Goal: Information Seeking & Learning: Learn about a topic

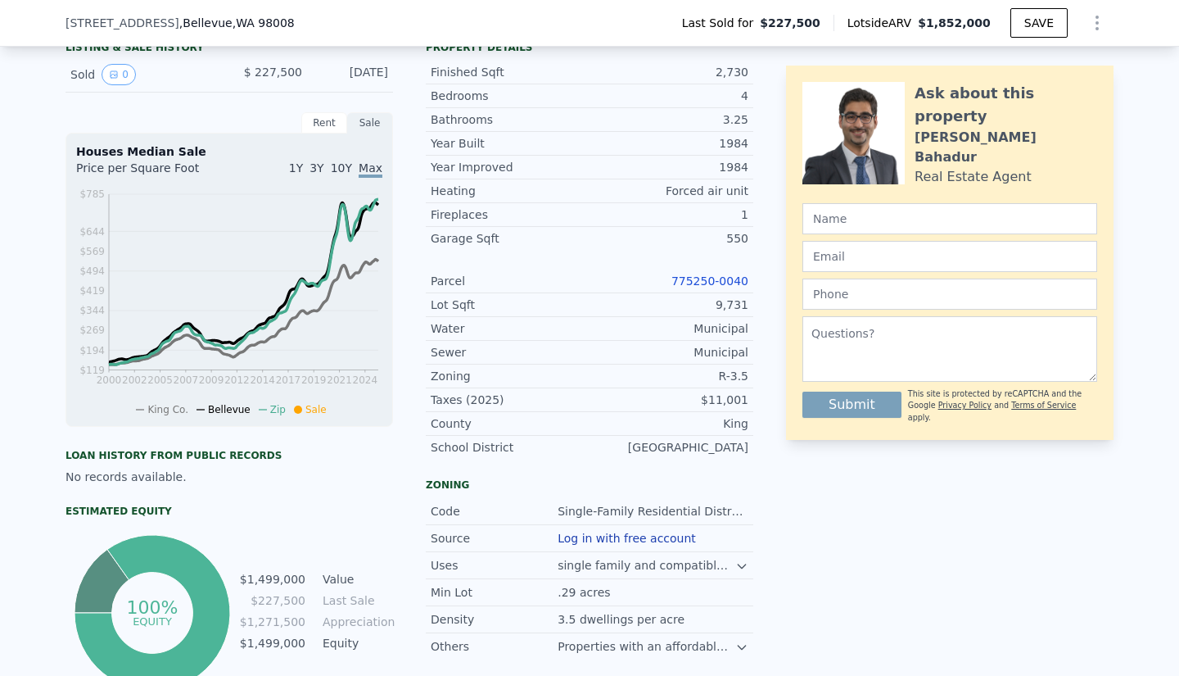
scroll to position [107, 0]
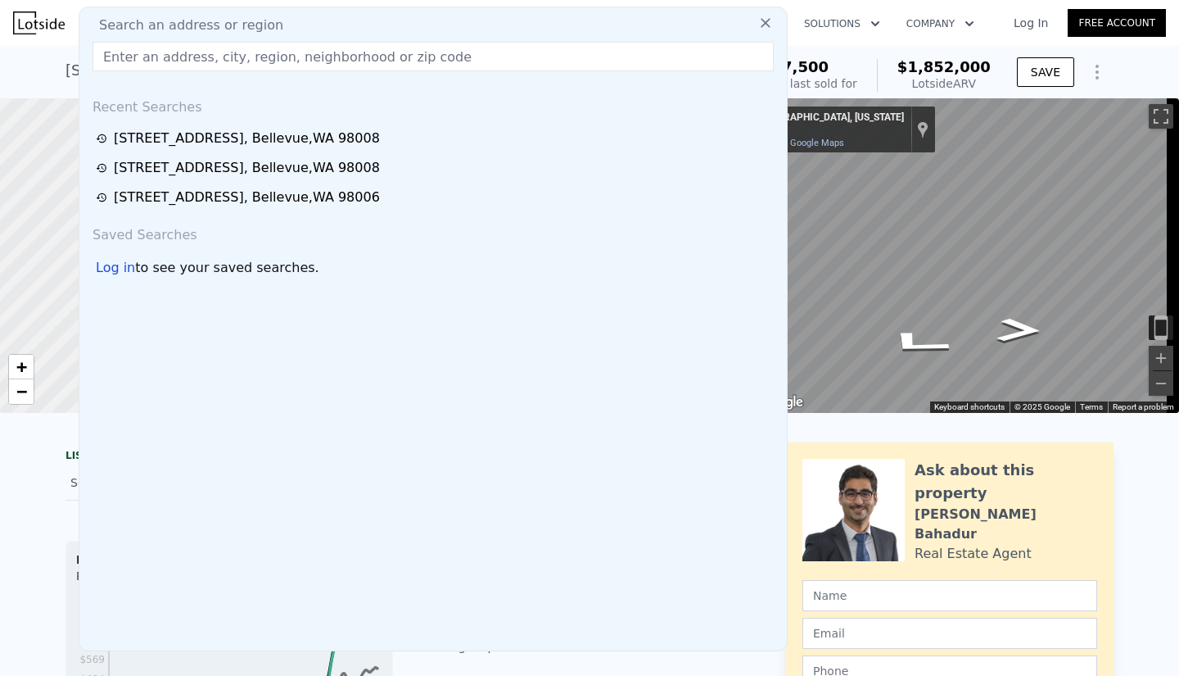
click at [296, 56] on input "text" at bounding box center [433, 56] width 681 height 29
paste input "[STREET_ADDRESS][PERSON_NAME]"
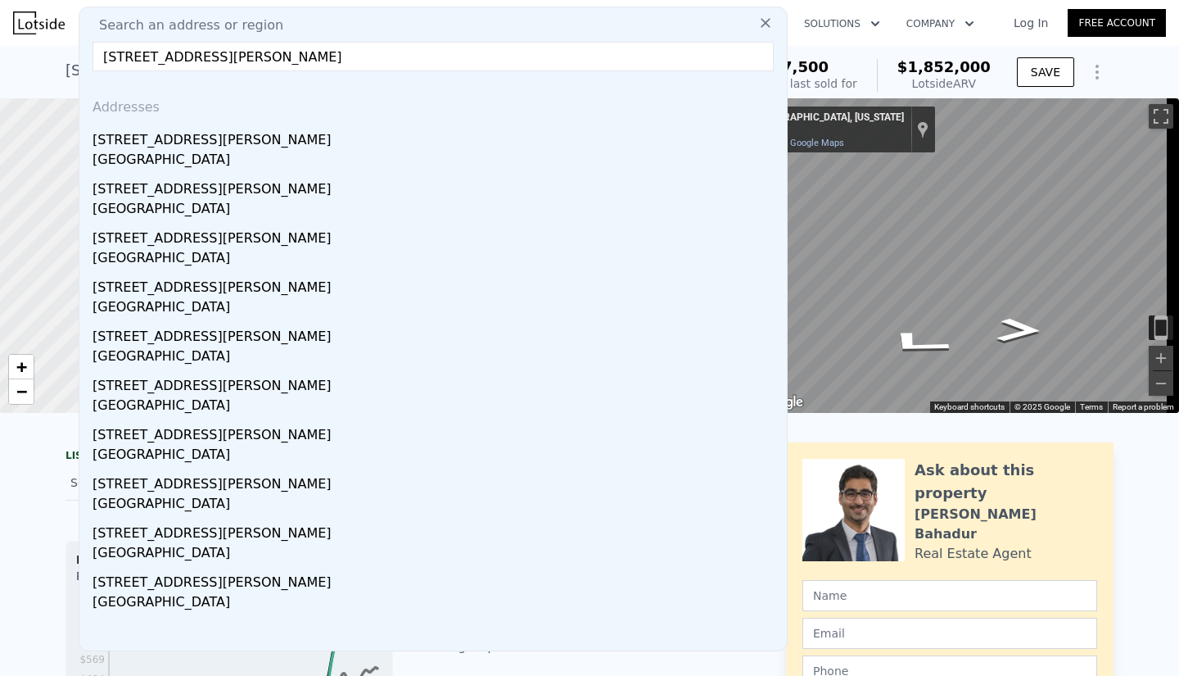
type input "[STREET_ADDRESS][PERSON_NAME]"
click at [209, 167] on div "[GEOGRAPHIC_DATA]" at bounding box center [437, 161] width 688 height 23
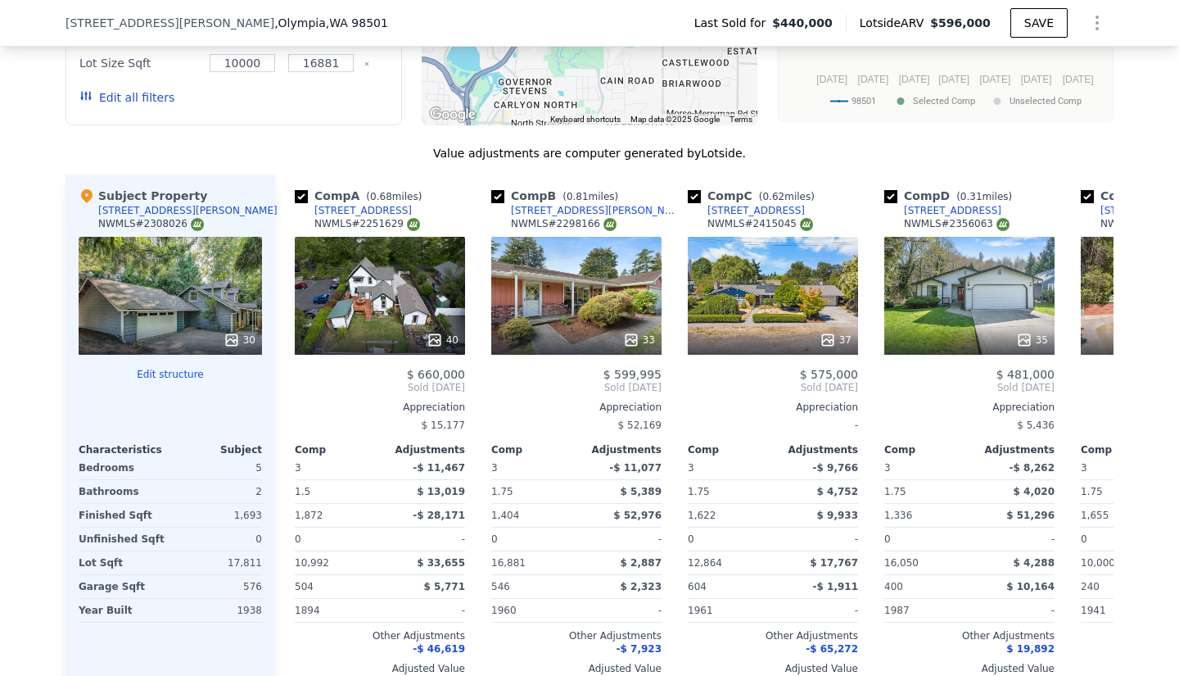
scroll to position [1697, 0]
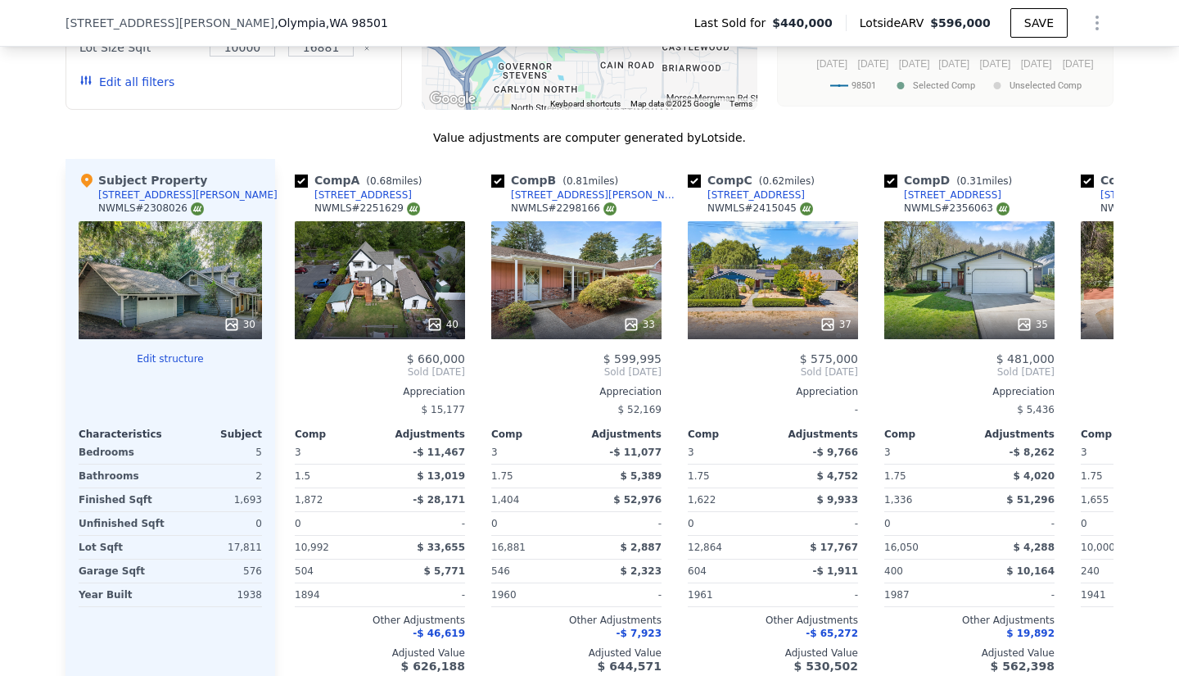
click at [424, 273] on div "40" at bounding box center [380, 280] width 170 height 118
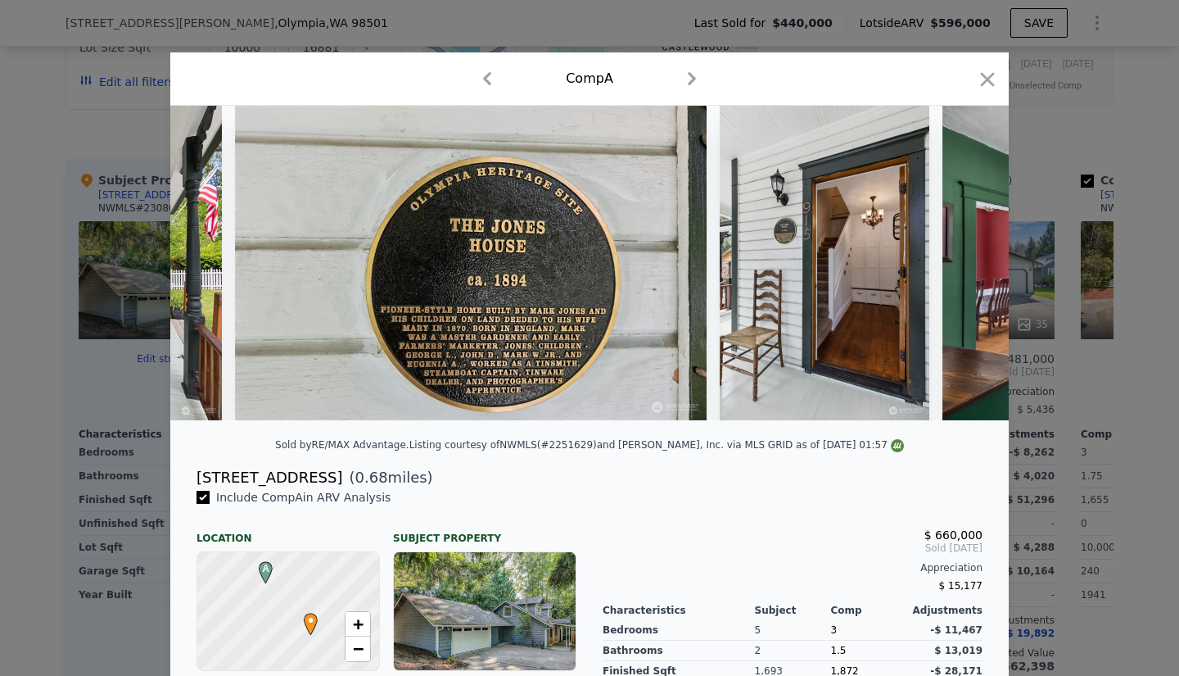
scroll to position [0, 3129]
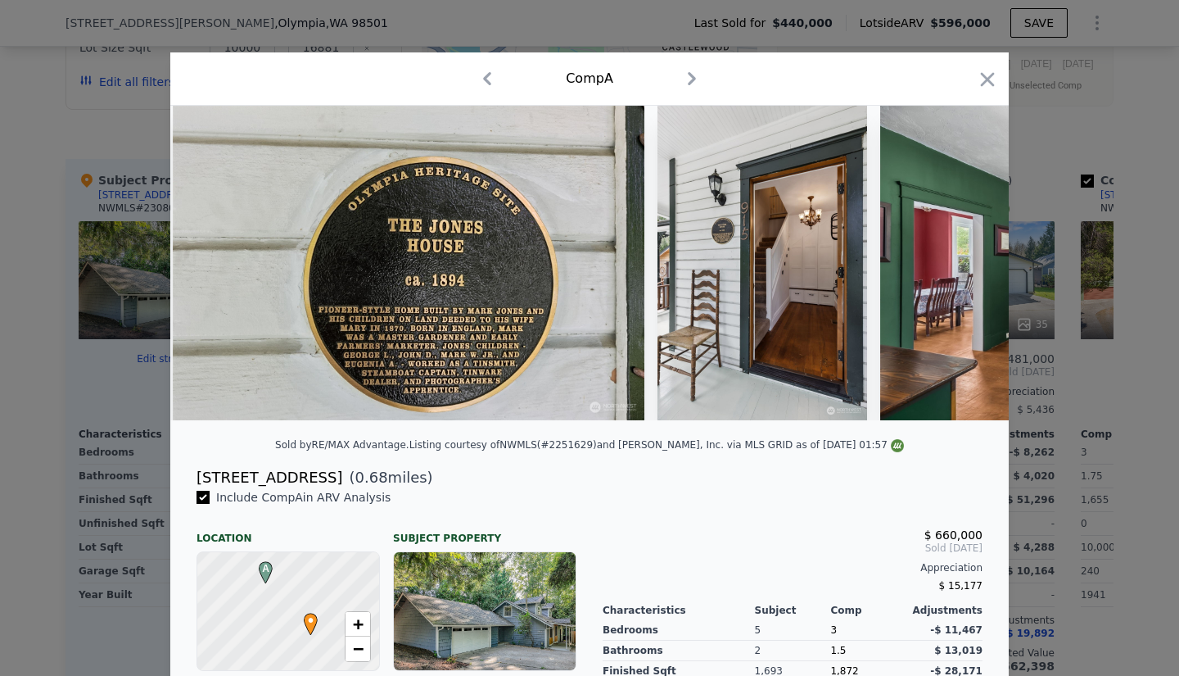
click at [784, 78] on icon "button" at bounding box center [988, 79] width 14 height 14
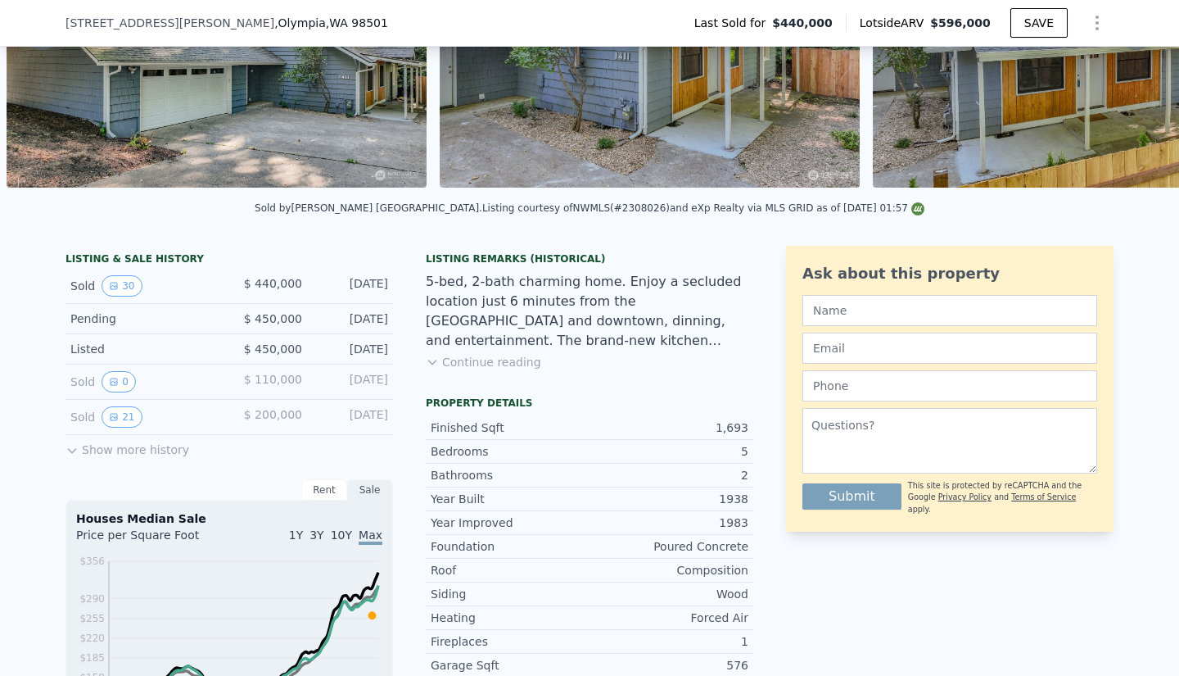
scroll to position [219, 0]
click at [164, 459] on button "Show more history" at bounding box center [128, 447] width 124 height 23
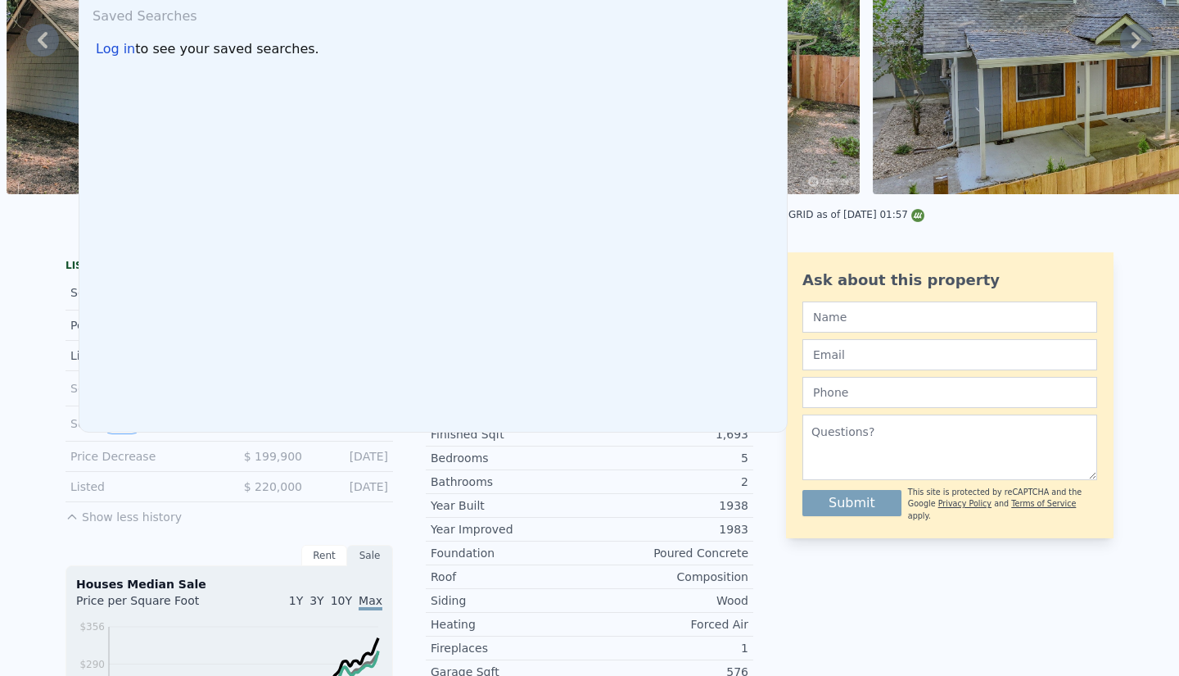
scroll to position [0, 0]
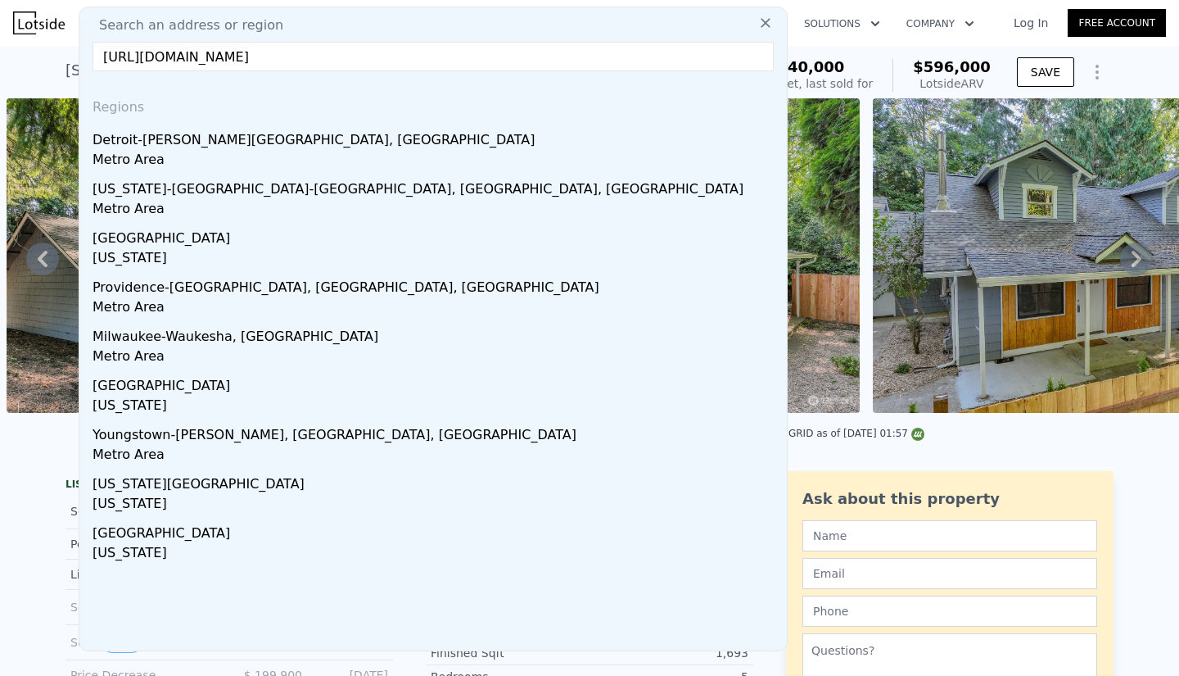
click at [581, 63] on input "[URL][DOMAIN_NAME]" at bounding box center [433, 56] width 681 height 29
drag, startPoint x: 581, startPoint y: 63, endPoint x: 300, endPoint y: 70, distance: 280.1
click at [581, 63] on input "[URL][DOMAIN_NAME]" at bounding box center [433, 56] width 681 height 29
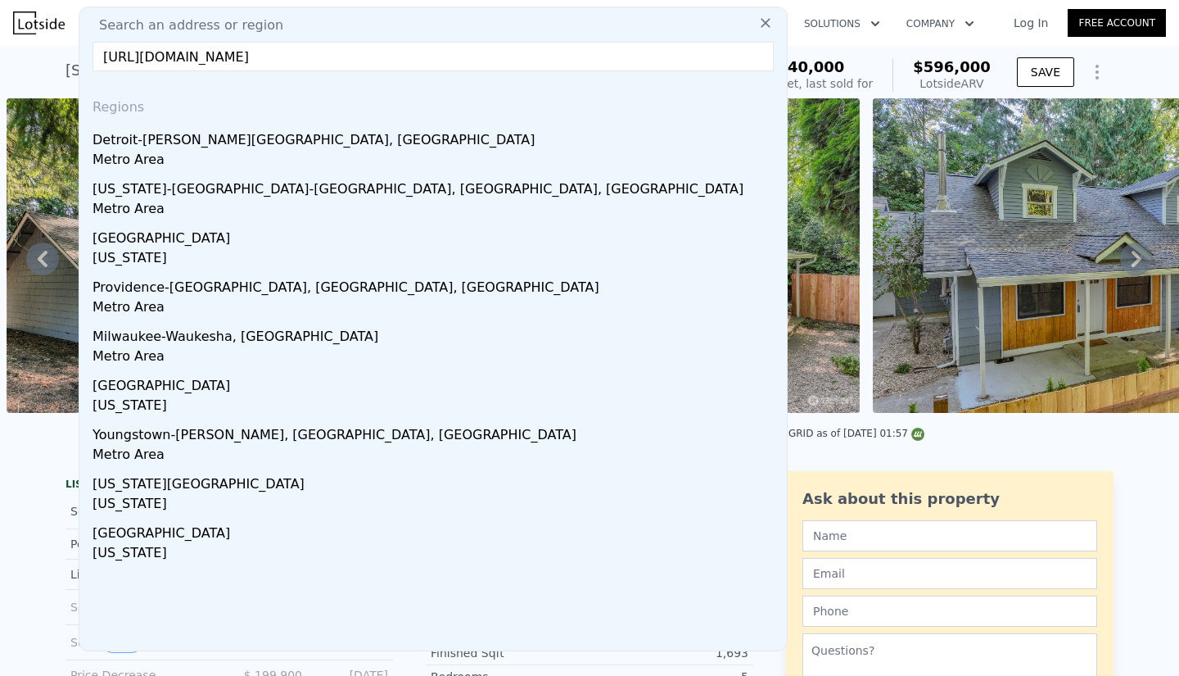
click at [581, 63] on input "[URL][DOMAIN_NAME]" at bounding box center [433, 56] width 681 height 29
paste input "[STREET_ADDRESS]"
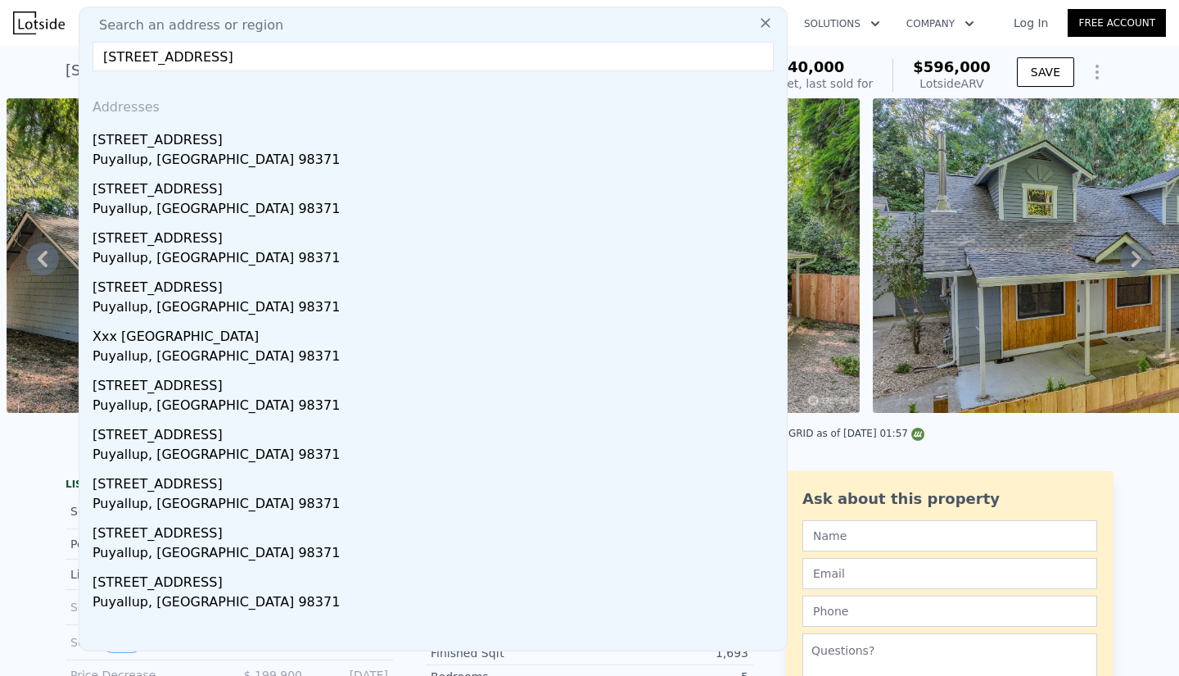
type input "[STREET_ADDRESS]"
click at [159, 135] on div "[STREET_ADDRESS]" at bounding box center [437, 137] width 688 height 26
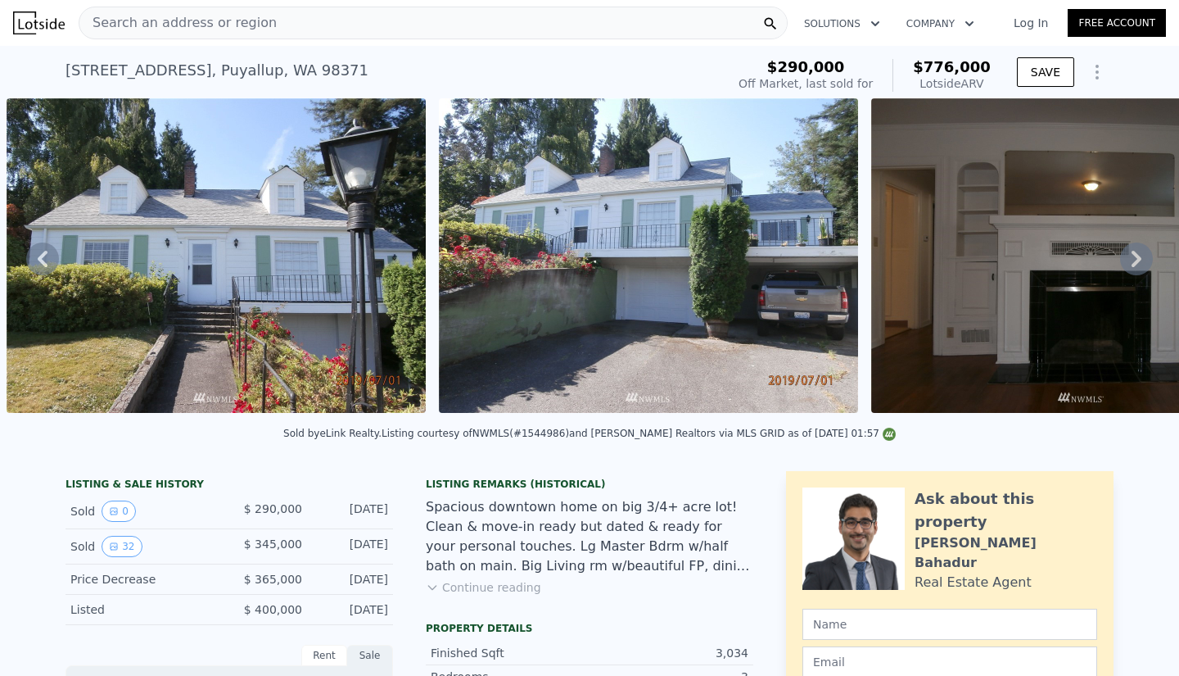
click at [784, 66] on icon "Show Options" at bounding box center [1097, 72] width 20 height 20
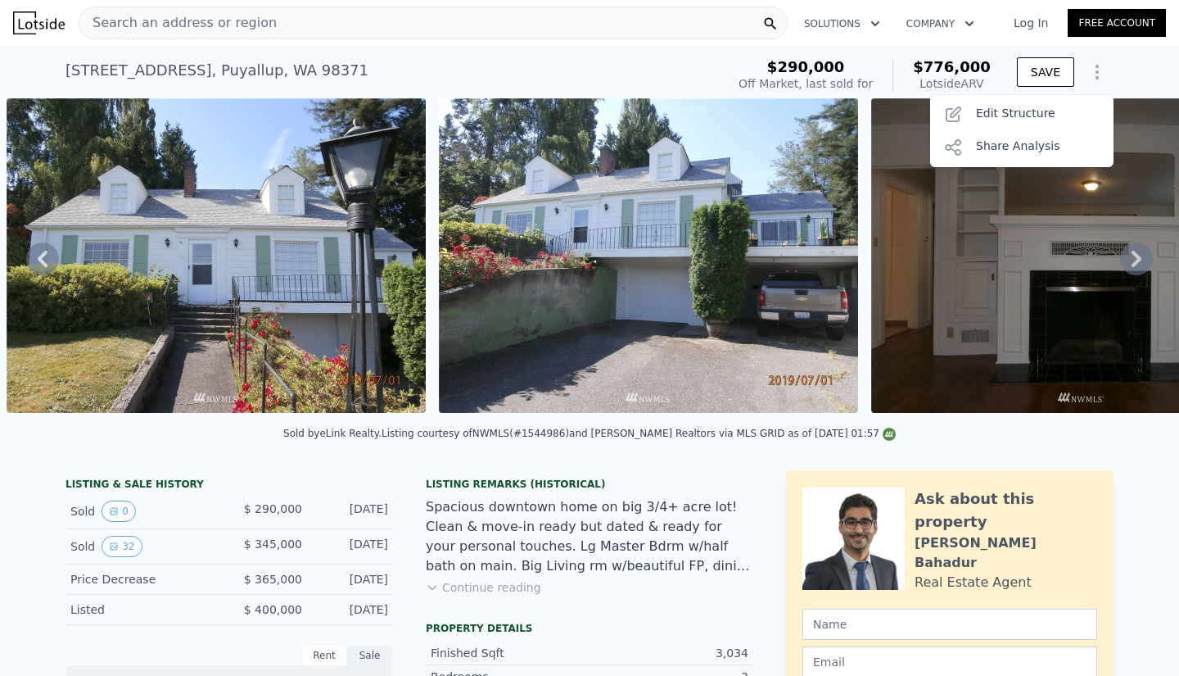
click at [784, 109] on div "Edit Structure" at bounding box center [1021, 114] width 183 height 33
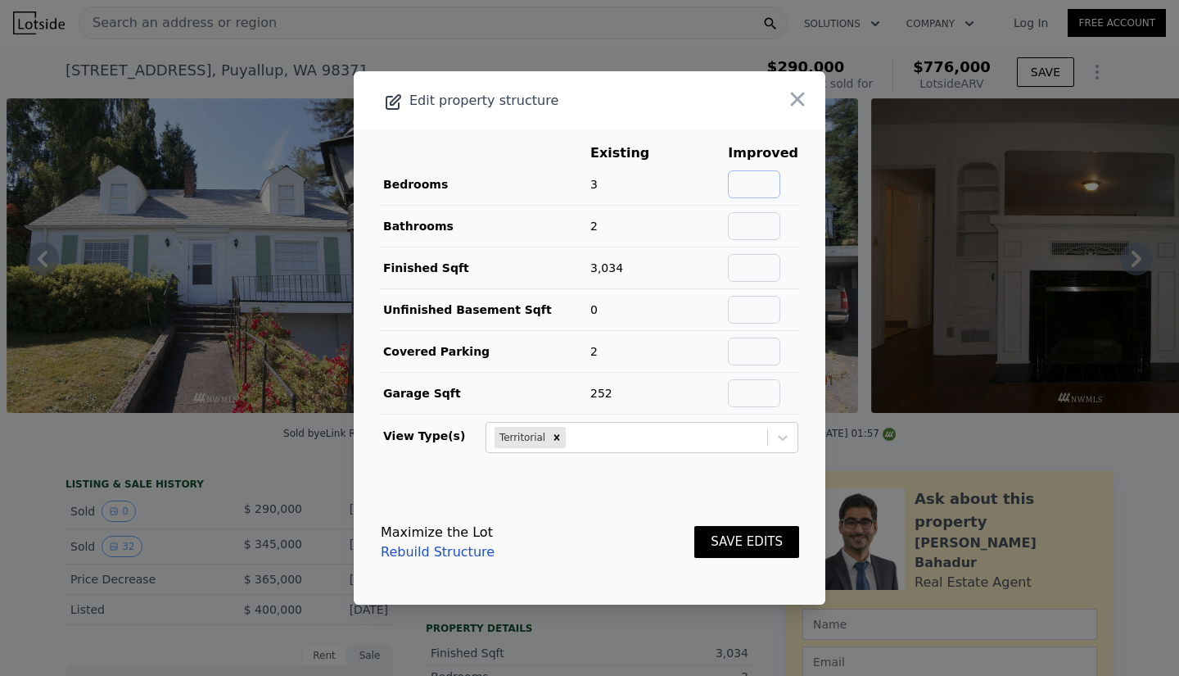
click at [766, 179] on input "text" at bounding box center [754, 184] width 52 height 28
type input "7"
click at [762, 222] on input "text" at bounding box center [754, 226] width 52 height 28
type input "5"
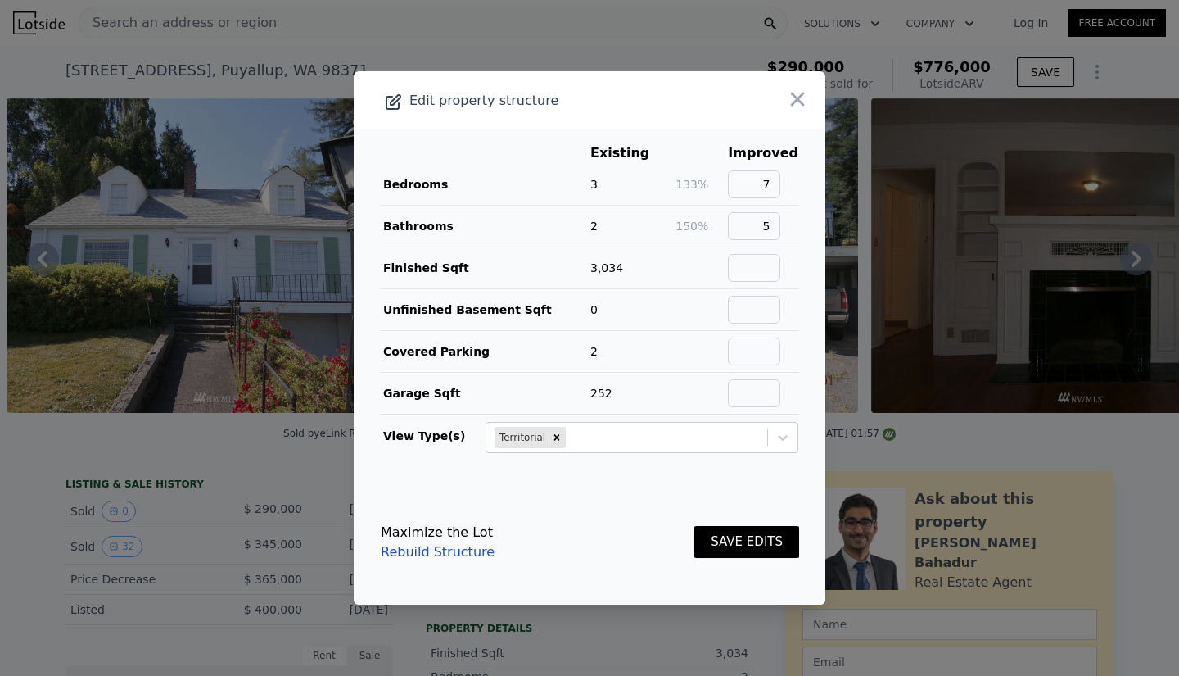
click at [733, 540] on button "SAVE EDITS" at bounding box center [746, 542] width 105 height 32
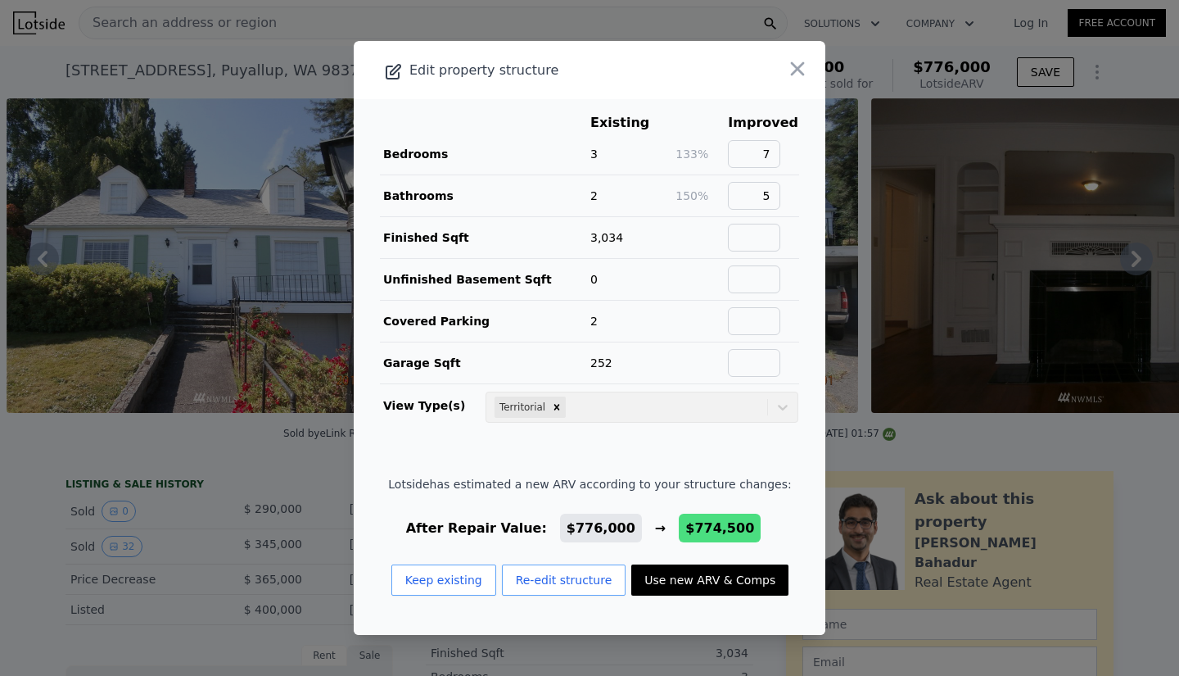
click at [784, 72] on icon "button" at bounding box center [798, 69] width 14 height 14
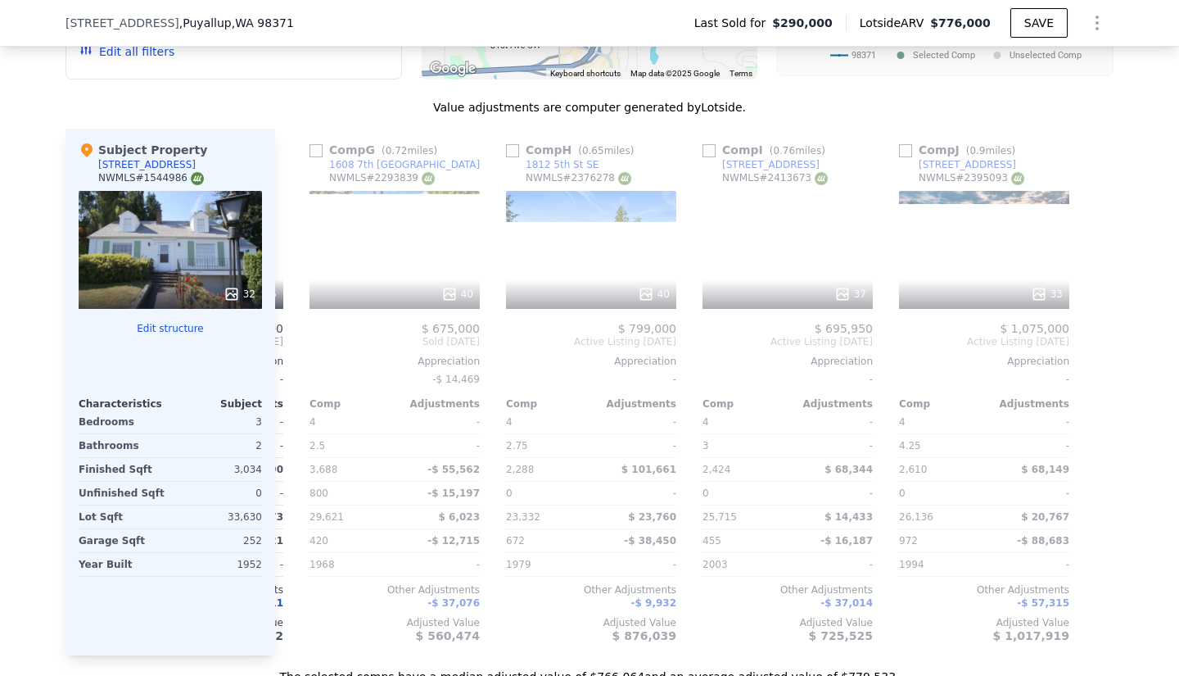
scroll to position [0, 1163]
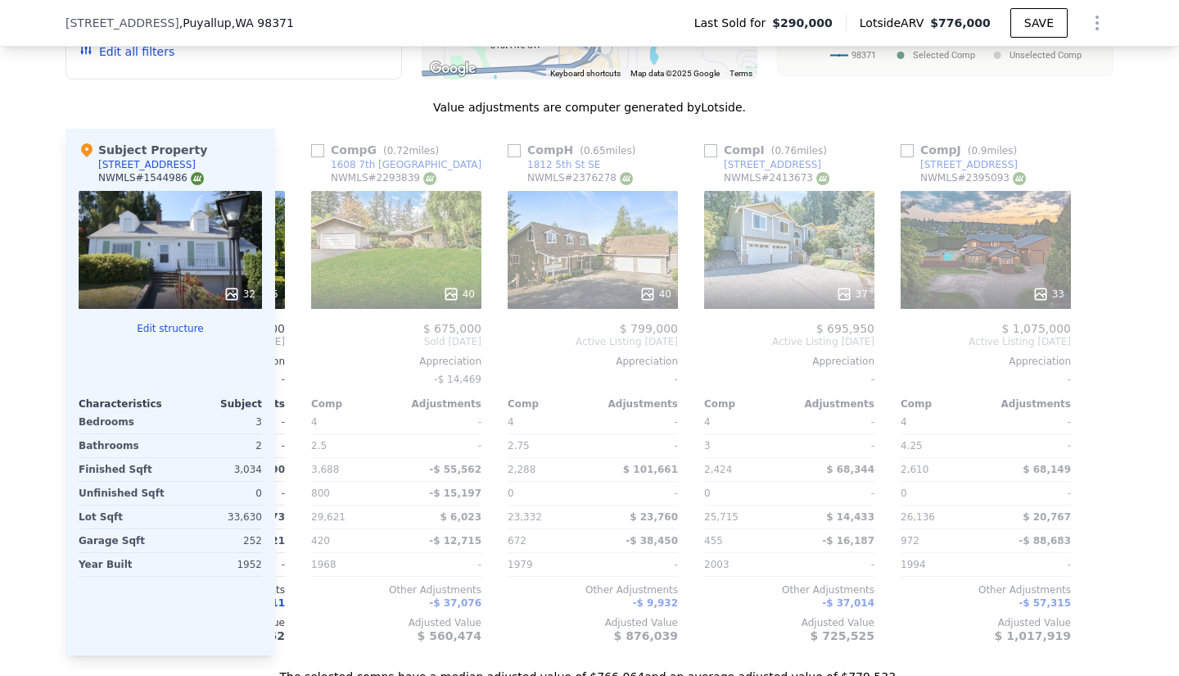
click at [784, 266] on div "33" at bounding box center [986, 250] width 170 height 118
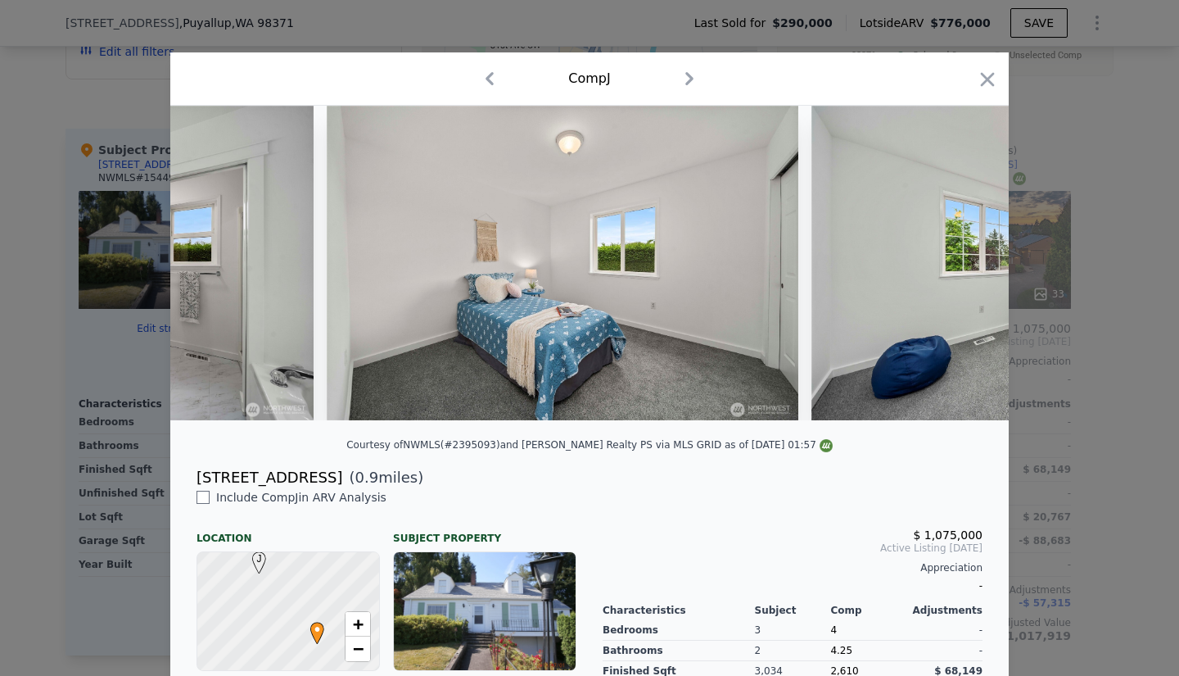
click at [784, 84] on icon "button" at bounding box center [988, 79] width 14 height 14
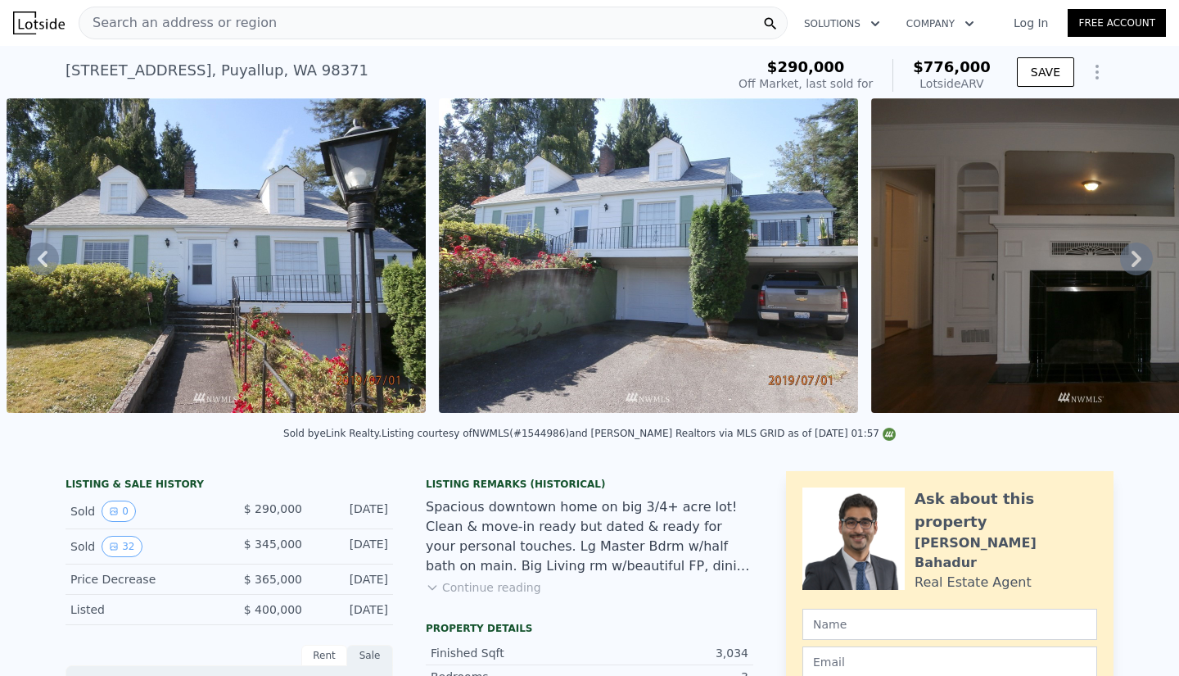
click at [249, 32] on span "Search an address or region" at bounding box center [177, 23] width 197 height 20
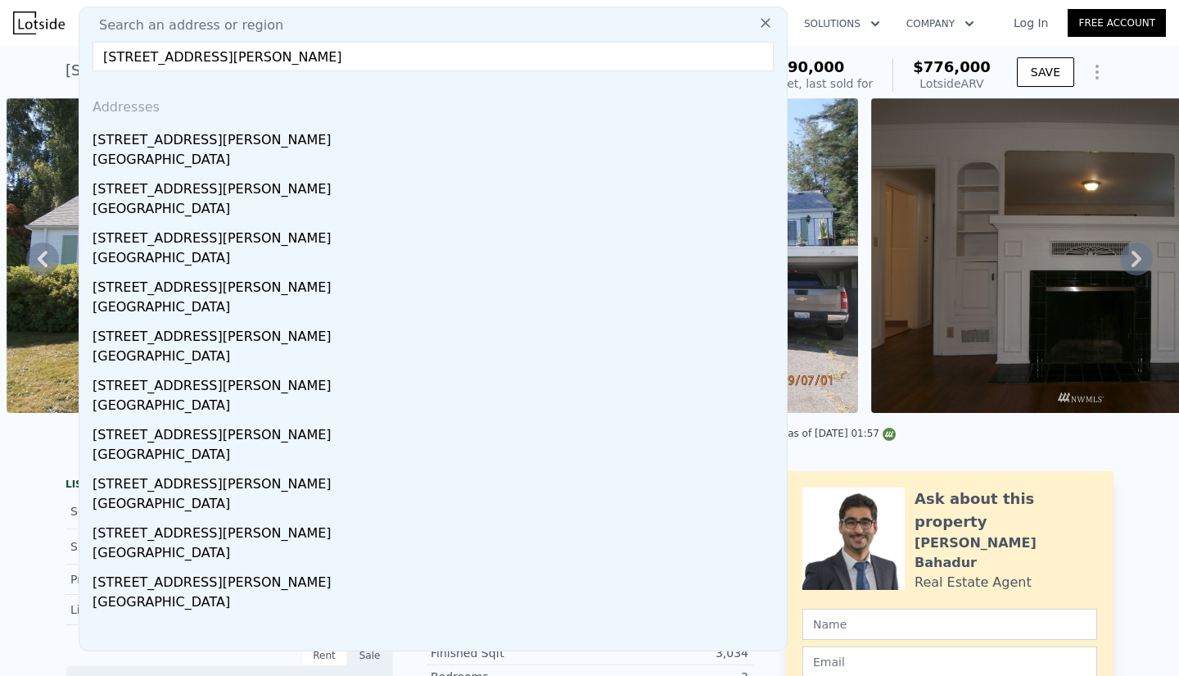
type input "[STREET_ADDRESS][PERSON_NAME]"
click at [165, 153] on div "[GEOGRAPHIC_DATA]" at bounding box center [437, 161] width 688 height 23
type input "3"
type input "1"
type input "1.75"
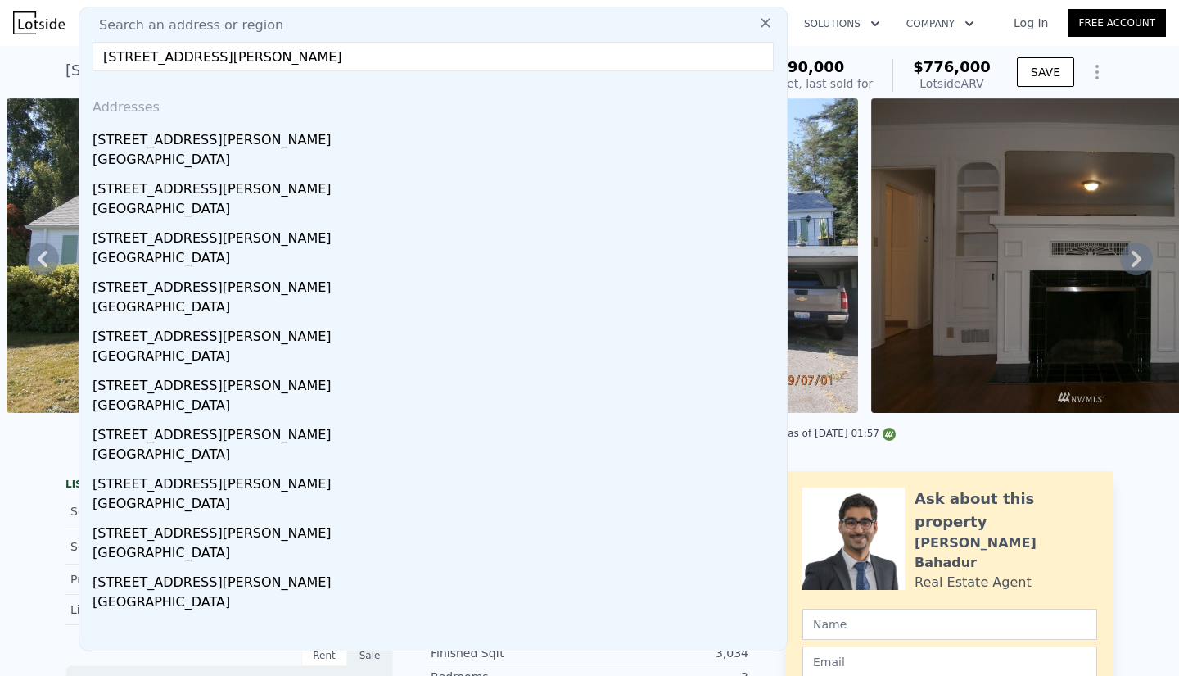
type input "1228"
type input "1872"
type input "10000"
type input "16881"
type input "$ 596,000"
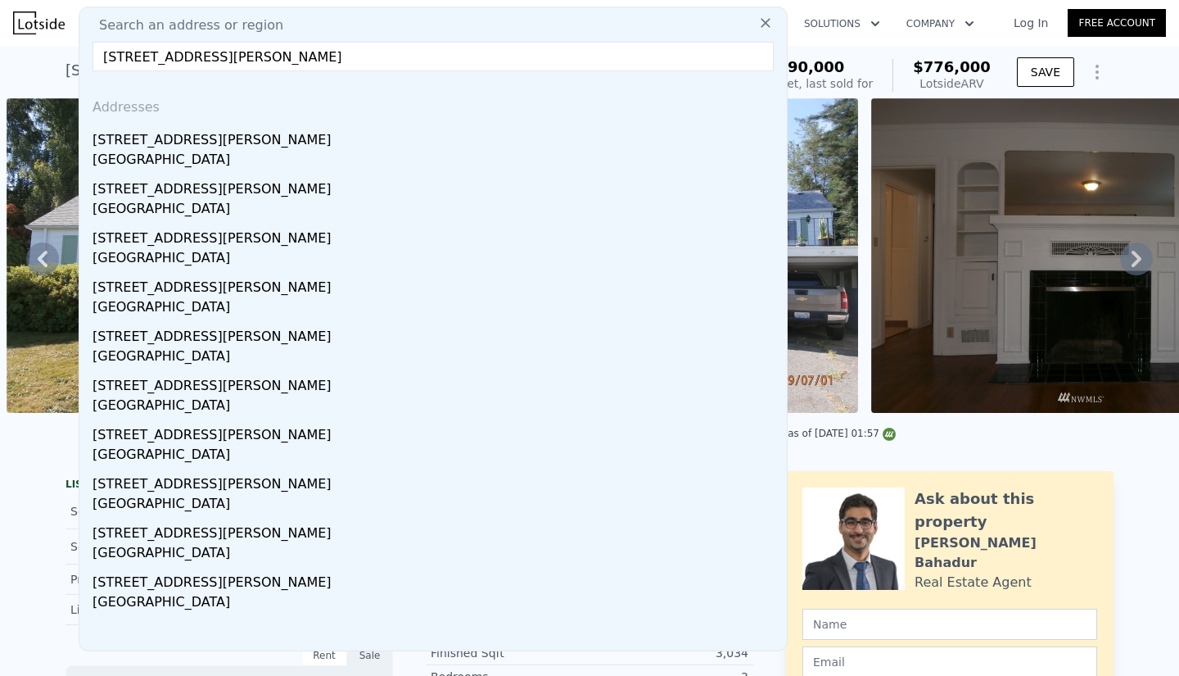
type input "$ 81,251"
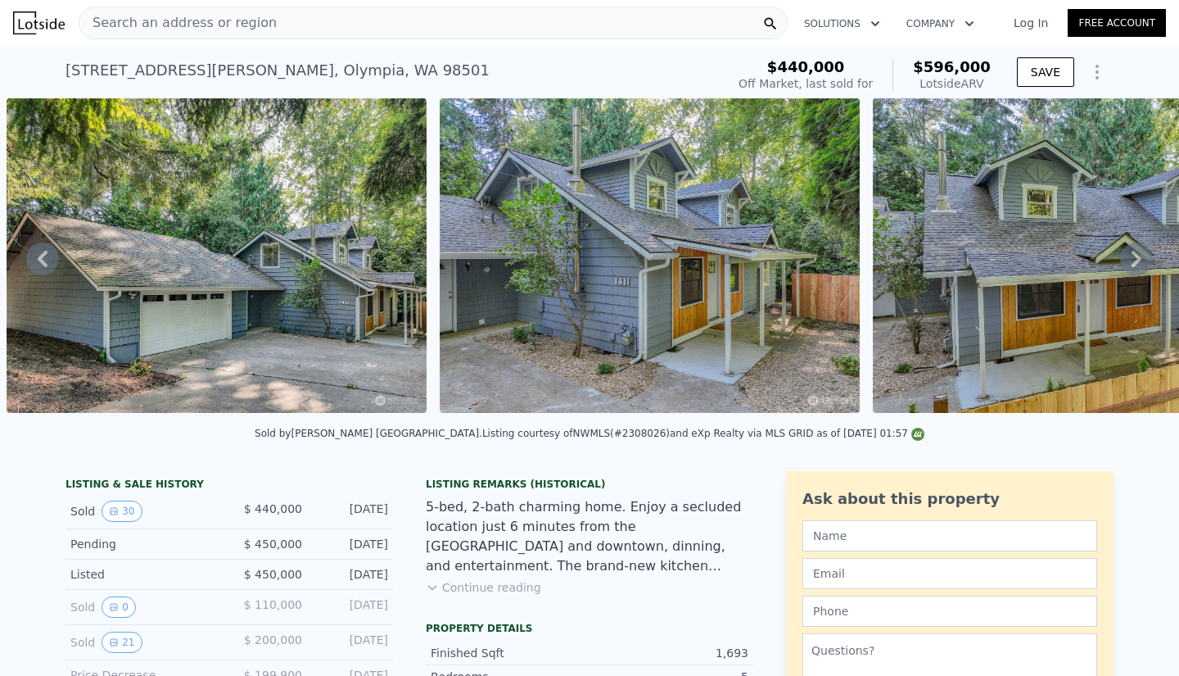
scroll to position [0, 969]
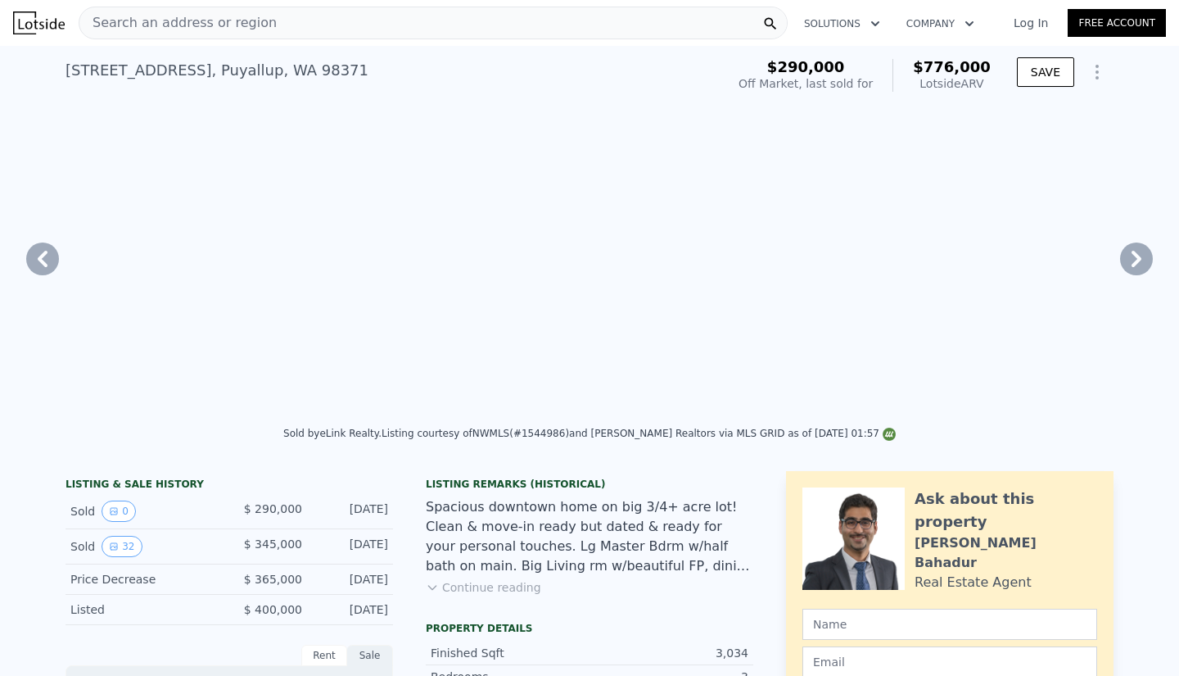
type input "$ 776,000"
type input "5"
type input "2.25"
type input "4.25"
type input "2288"
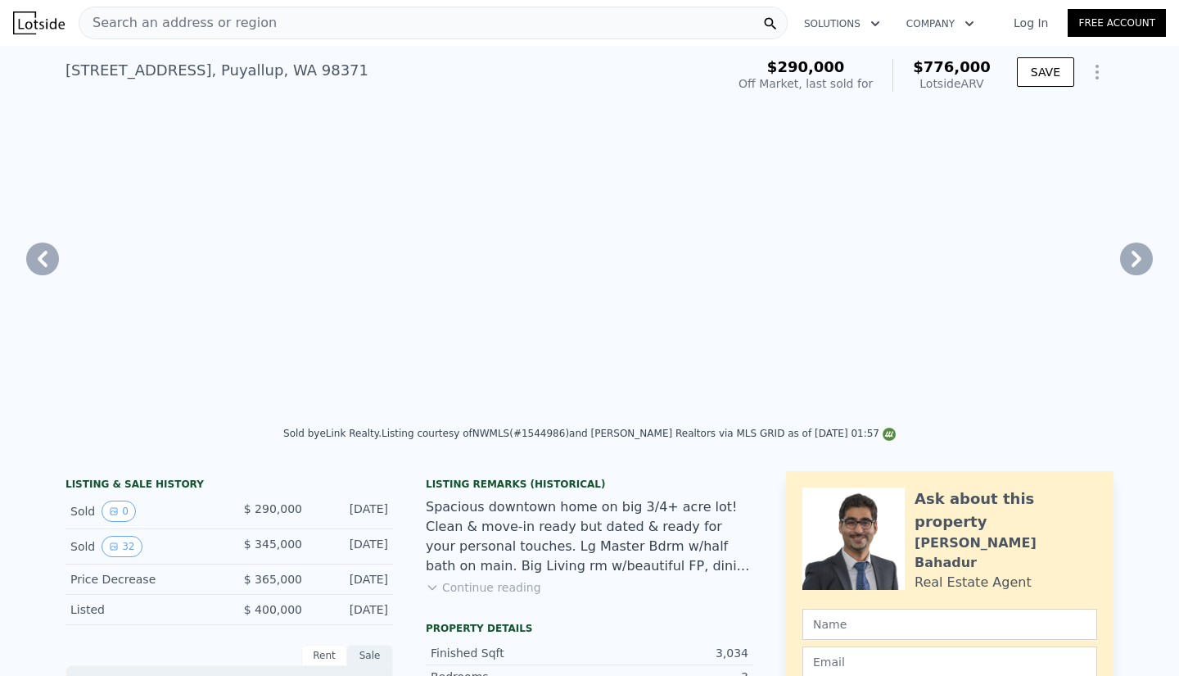
type input "3688"
type input "18779"
type input "53143"
type input "$ 348,183"
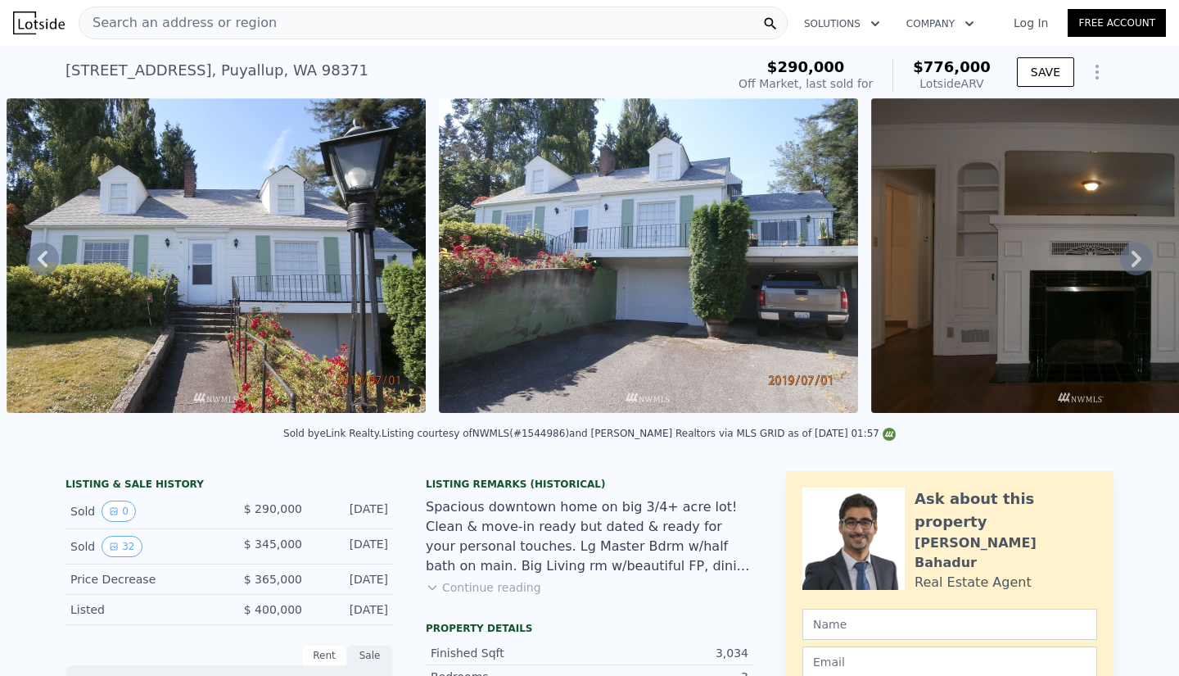
click at [341, 458] on div "Sold by eLink Realty . Listing courtesy of NWMLS (#1544986) and [PERSON_NAME] R…" at bounding box center [589, 437] width 1179 height 39
click at [20, 50] on div "[STREET_ADDRESS] Sold [DATE] for $290k (~ARV $776k ) $290,000 Off Market, last …" at bounding box center [589, 72] width 1179 height 52
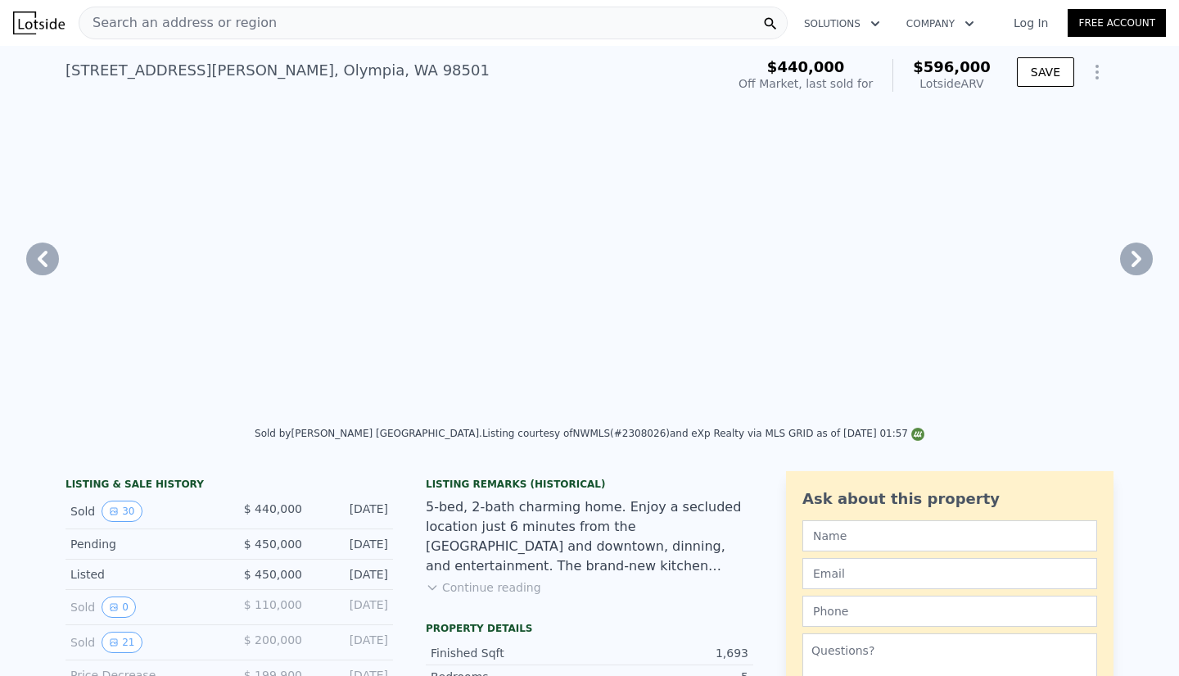
type input "3"
type input "1"
type input "1.75"
type input "1228"
type input "1872"
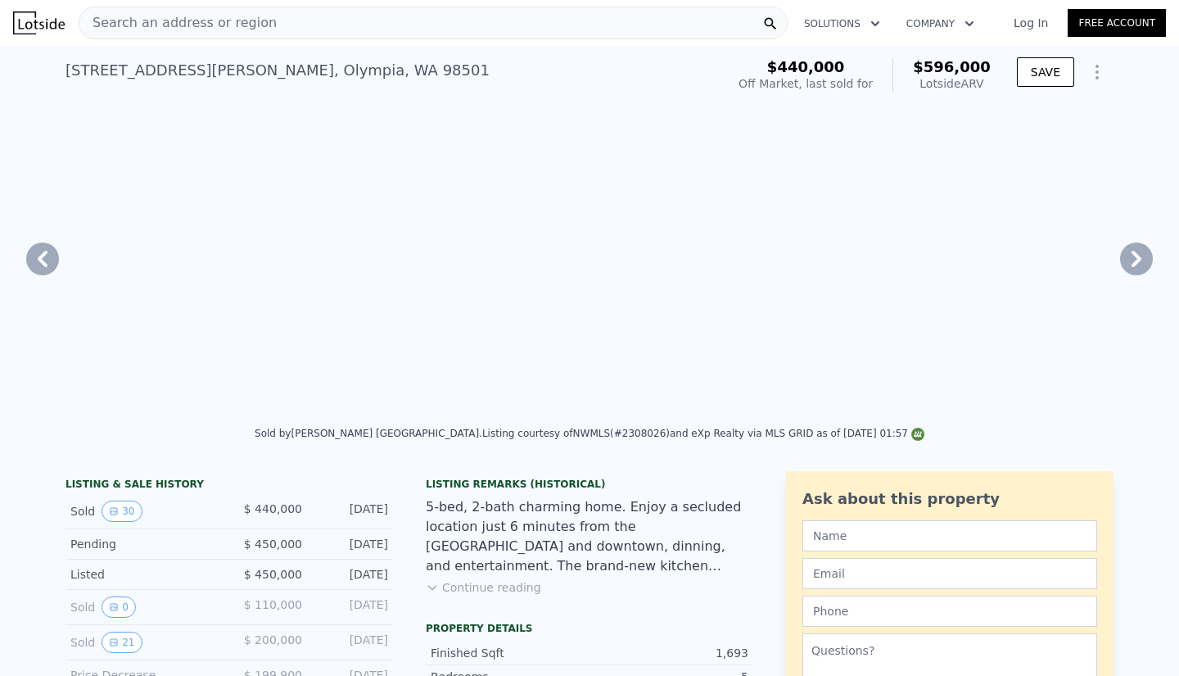
type input "10000"
type input "16881"
type input "$ 596,000"
type input "$ 81,251"
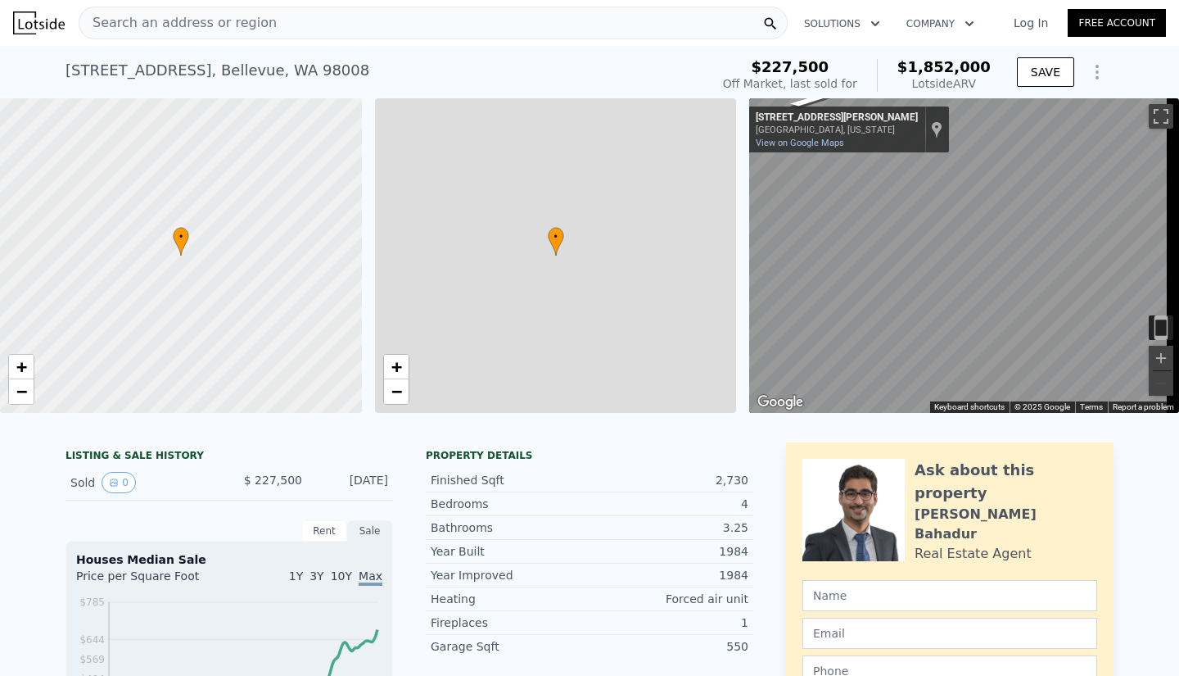
type input "$ 1,852,000"
type input "8"
type input "5"
type input "2.25"
type input "3.5"
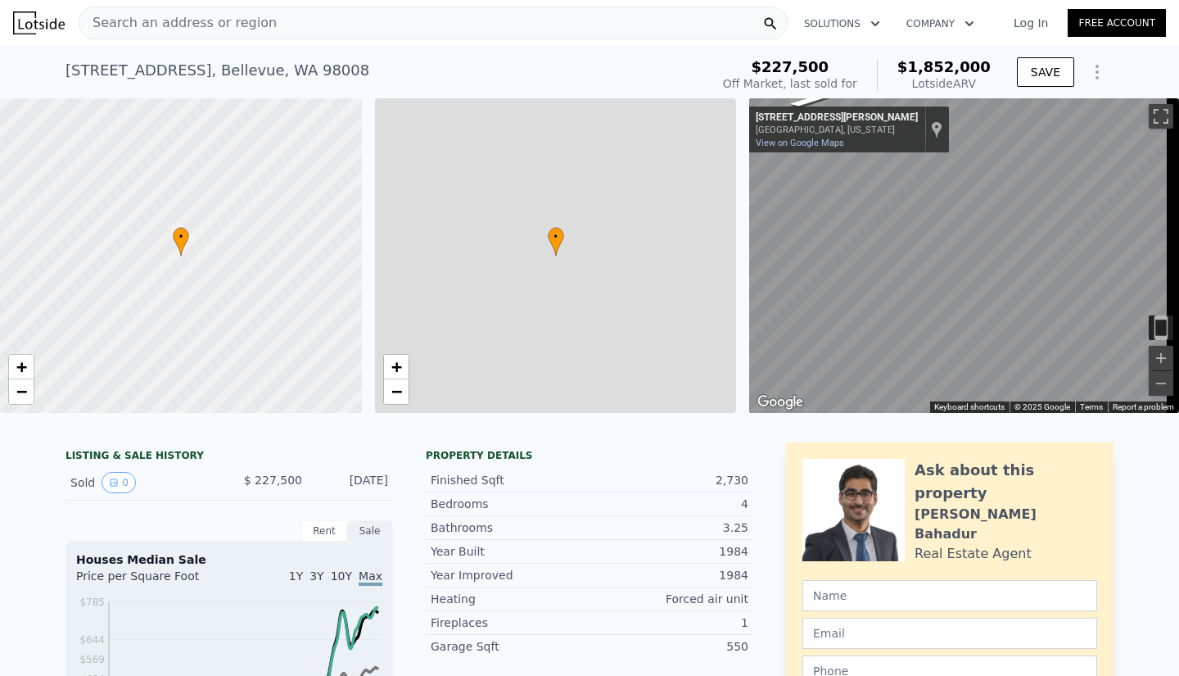
type input "2020"
type input "3430"
type input "6577"
type input "13156"
type input "$ 1,433,133"
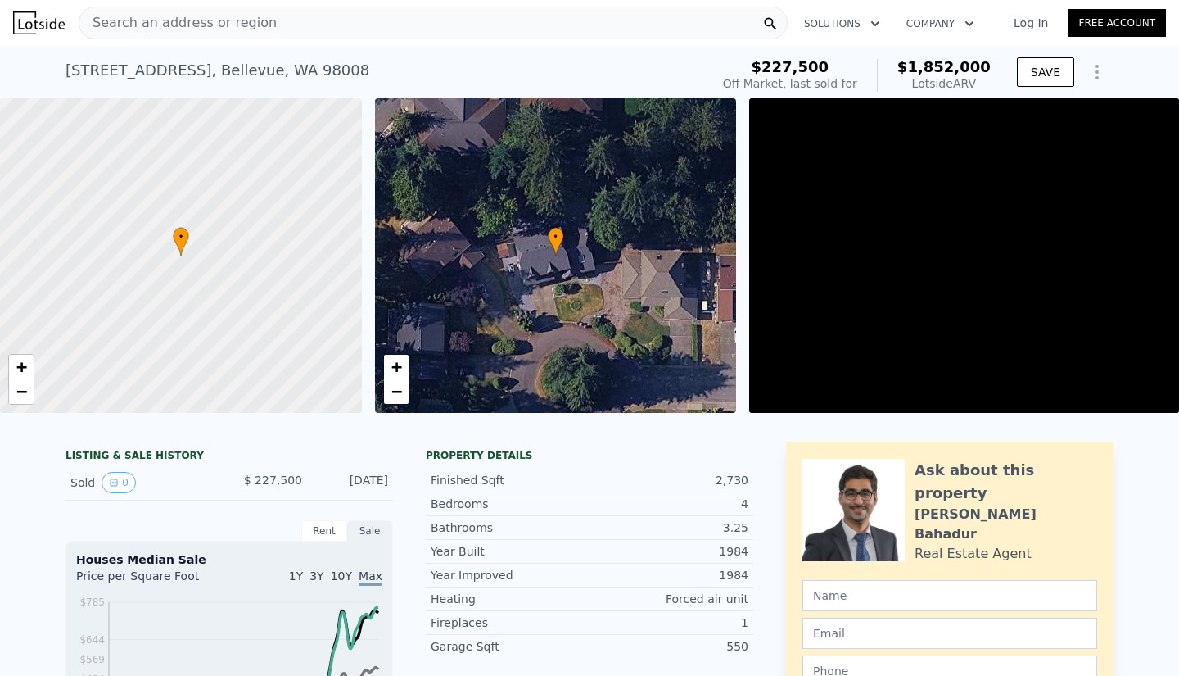
scroll to position [0, 7]
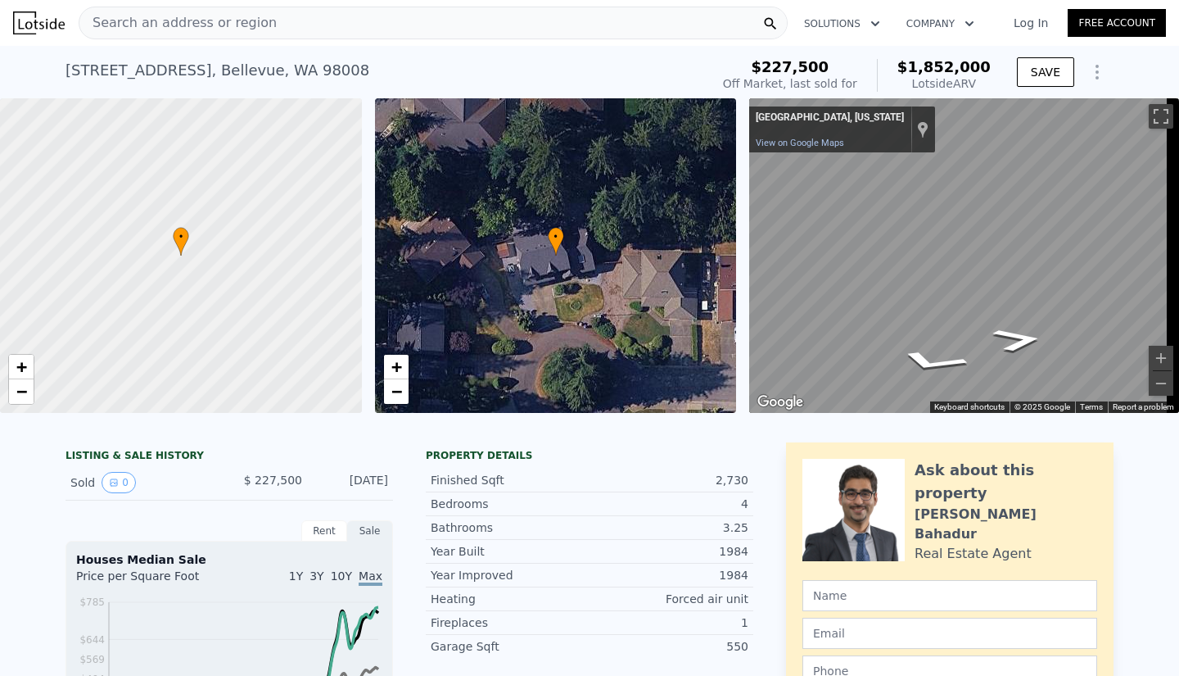
click at [225, 26] on span "Search an address or region" at bounding box center [177, 23] width 197 height 20
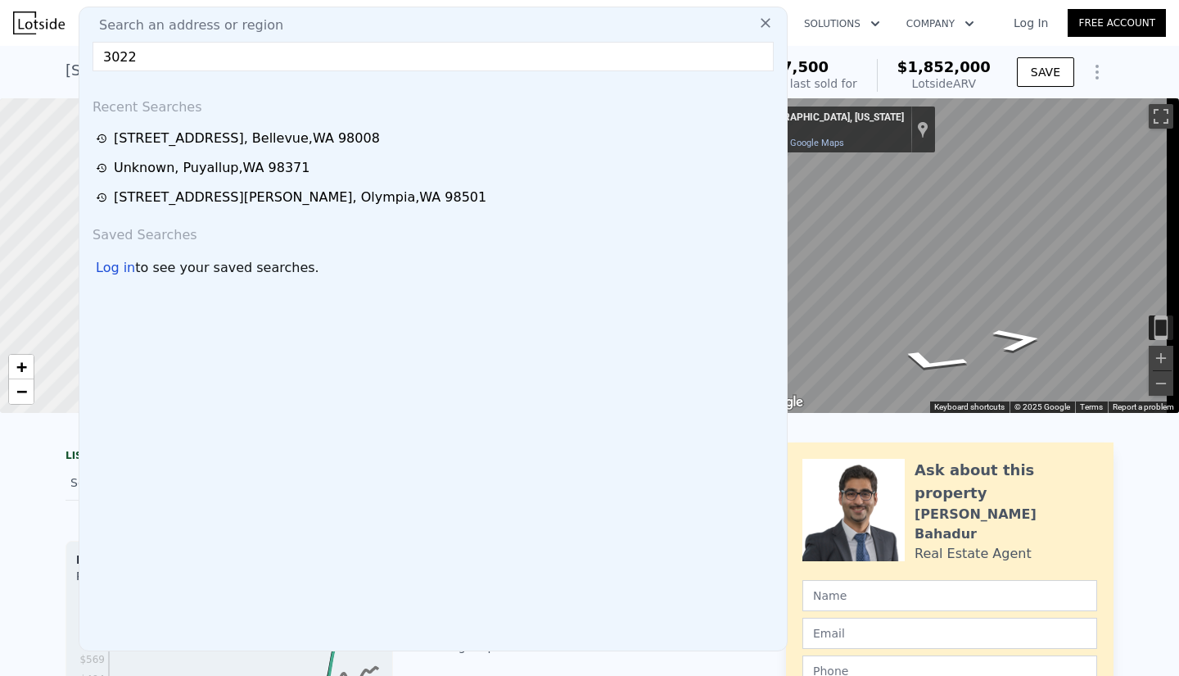
click at [323, 55] on input "3022" at bounding box center [433, 56] width 681 height 29
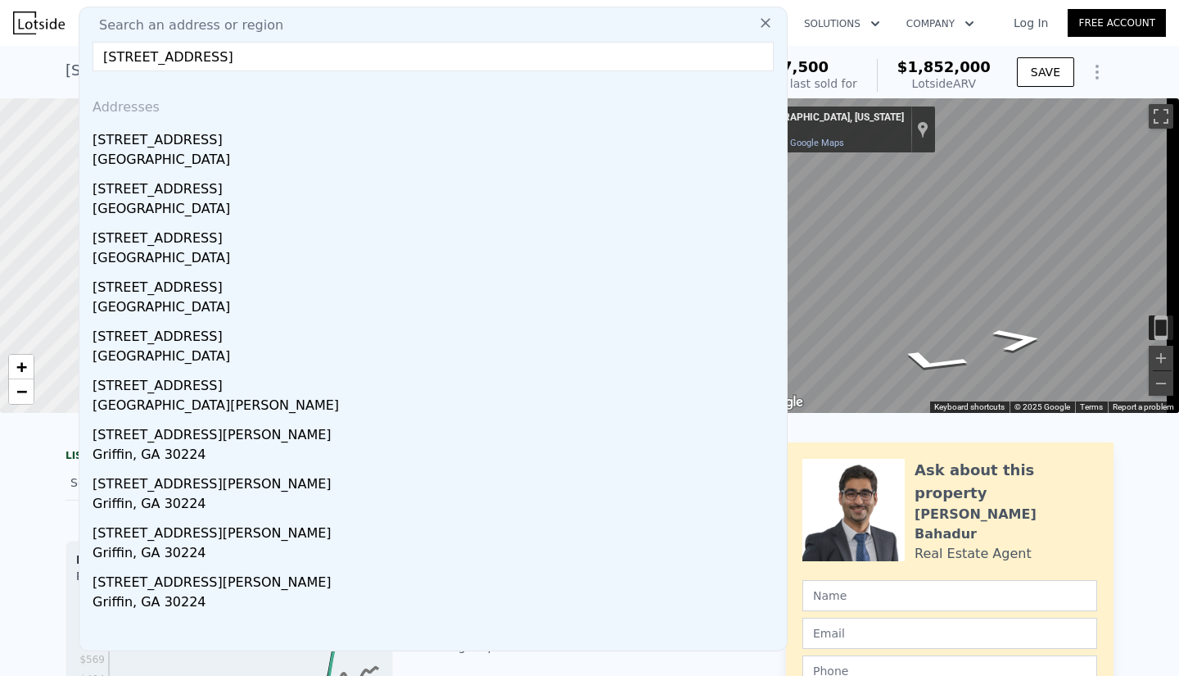
type input "[STREET_ADDRESS]"
click at [149, 145] on div "[STREET_ADDRESS]" at bounding box center [437, 137] width 688 height 26
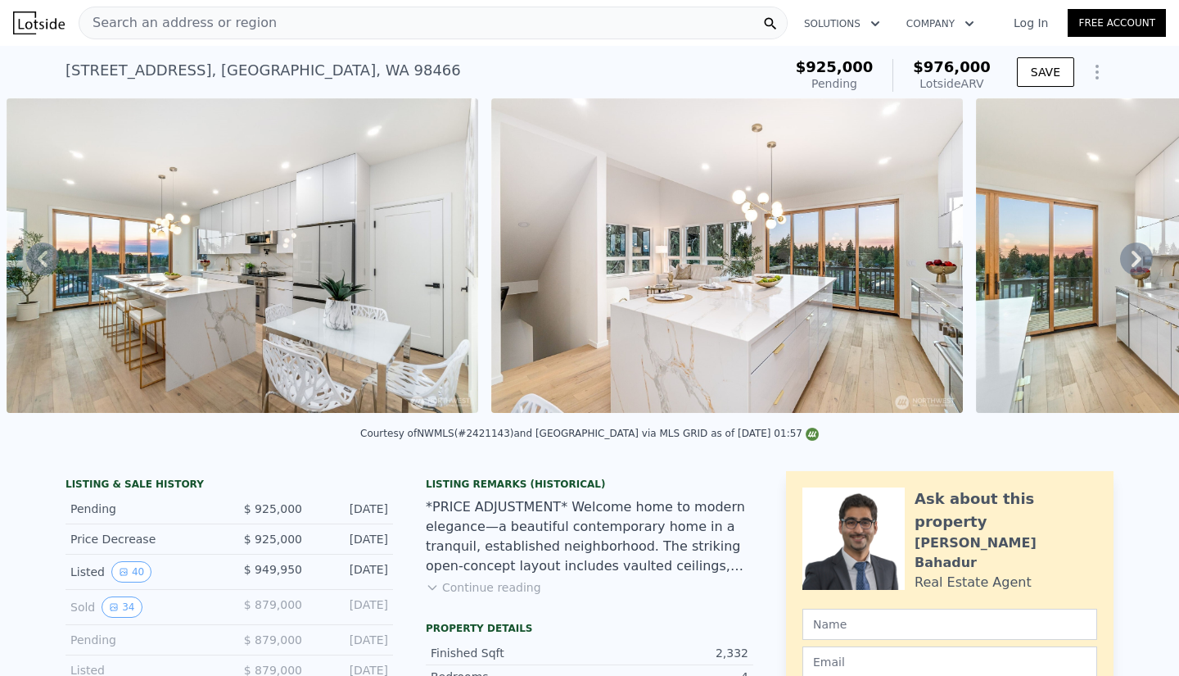
click at [286, 22] on div "Search an address or region" at bounding box center [433, 23] width 709 height 33
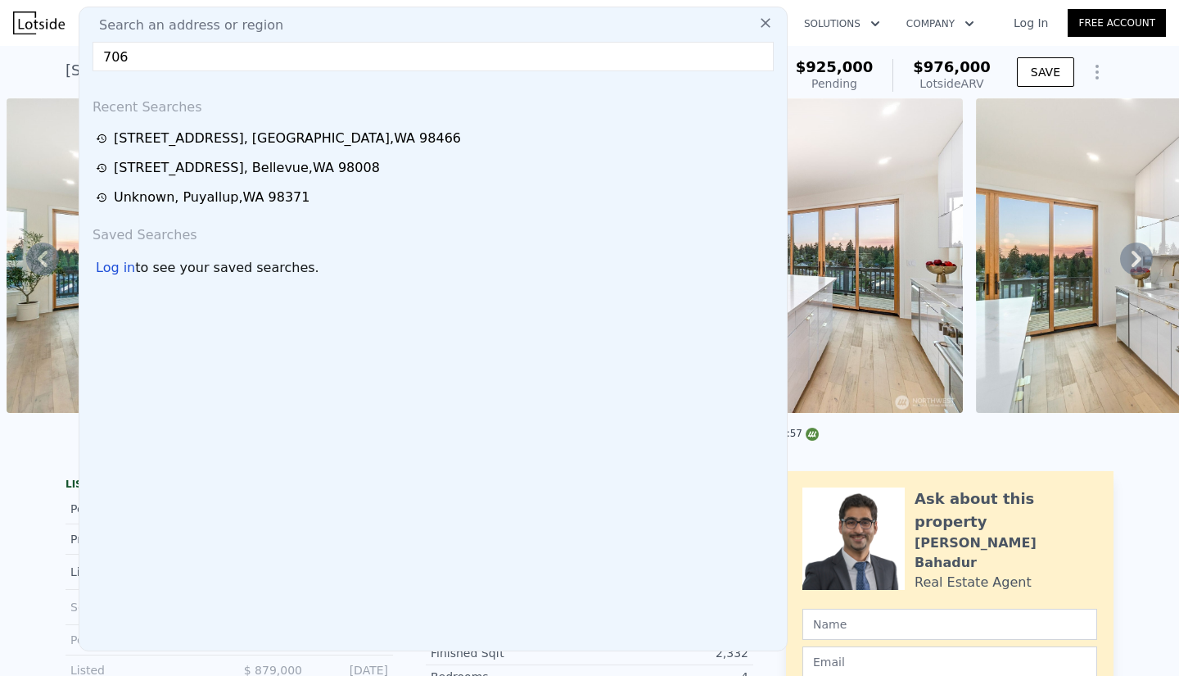
click at [219, 46] on input "706" at bounding box center [433, 56] width 681 height 29
click at [219, 50] on input "706" at bounding box center [433, 56] width 681 height 29
click at [198, 62] on input "706" at bounding box center [433, 56] width 681 height 29
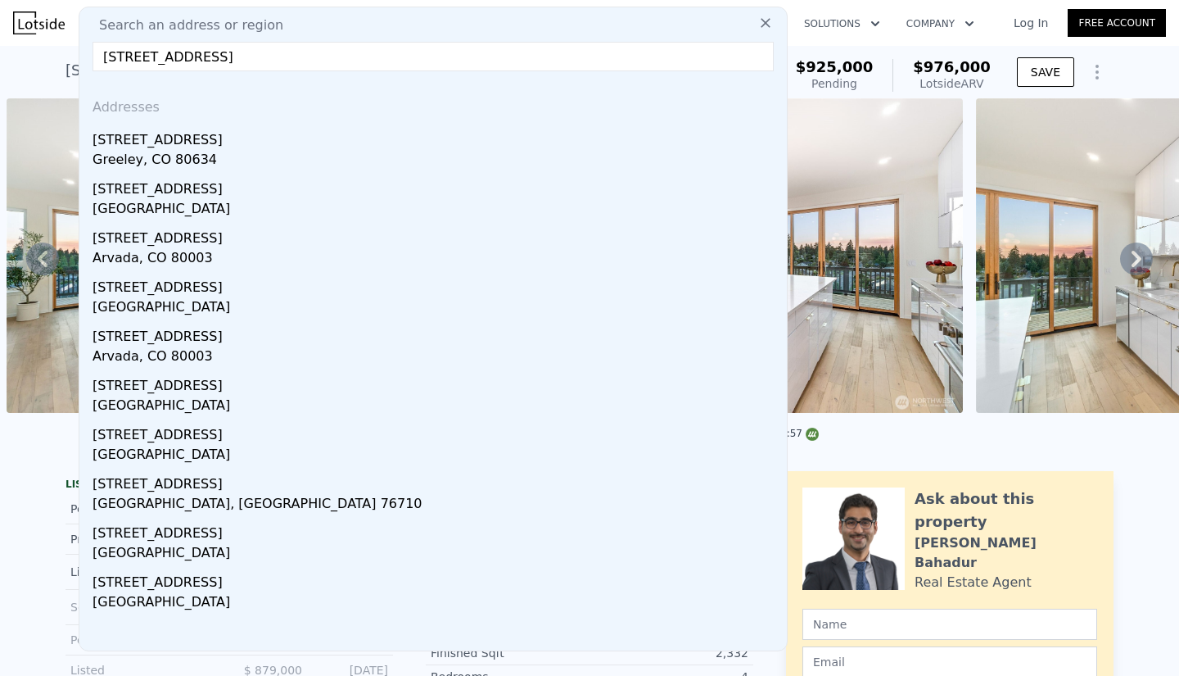
drag, startPoint x: 123, startPoint y: 56, endPoint x: 78, endPoint y: 55, distance: 45.1
type input "[STREET_ADDRESS]"
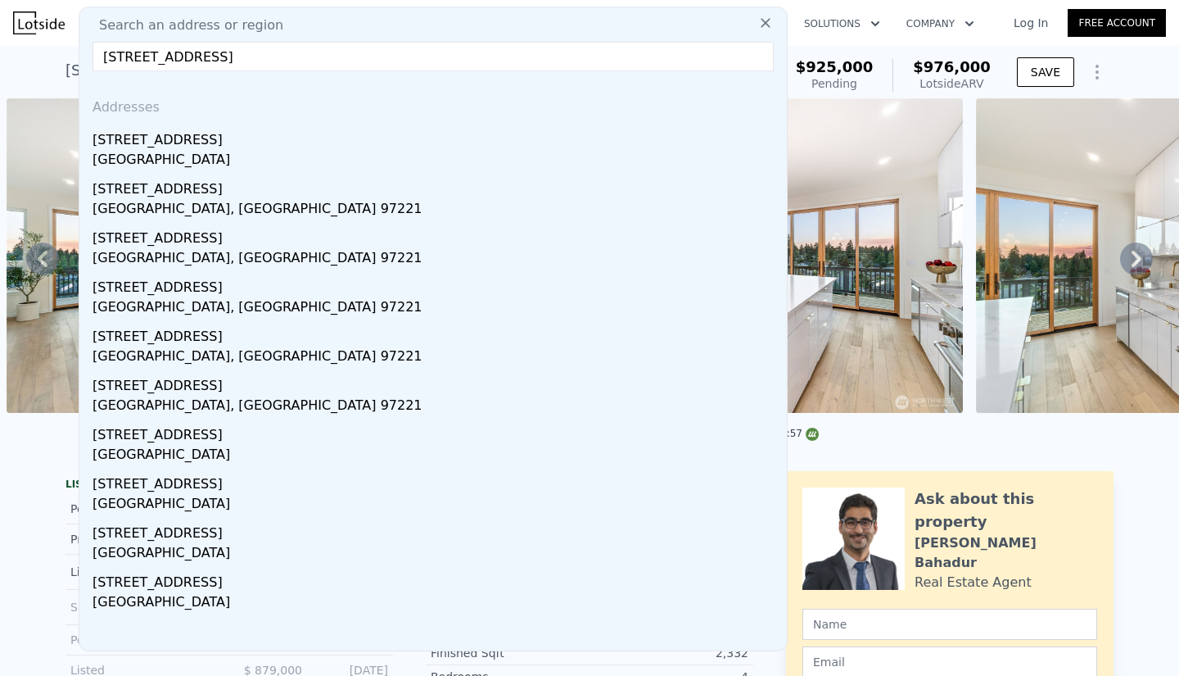
click at [230, 148] on div "[STREET_ADDRESS]" at bounding box center [437, 137] width 688 height 26
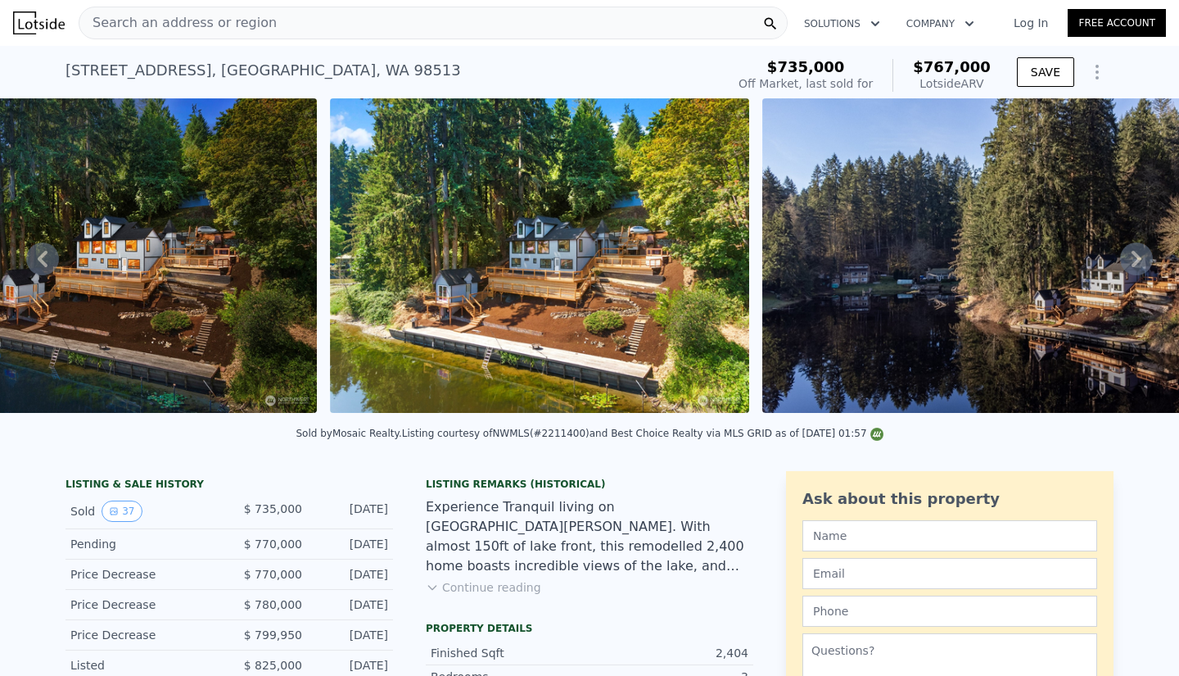
scroll to position [0, 1123]
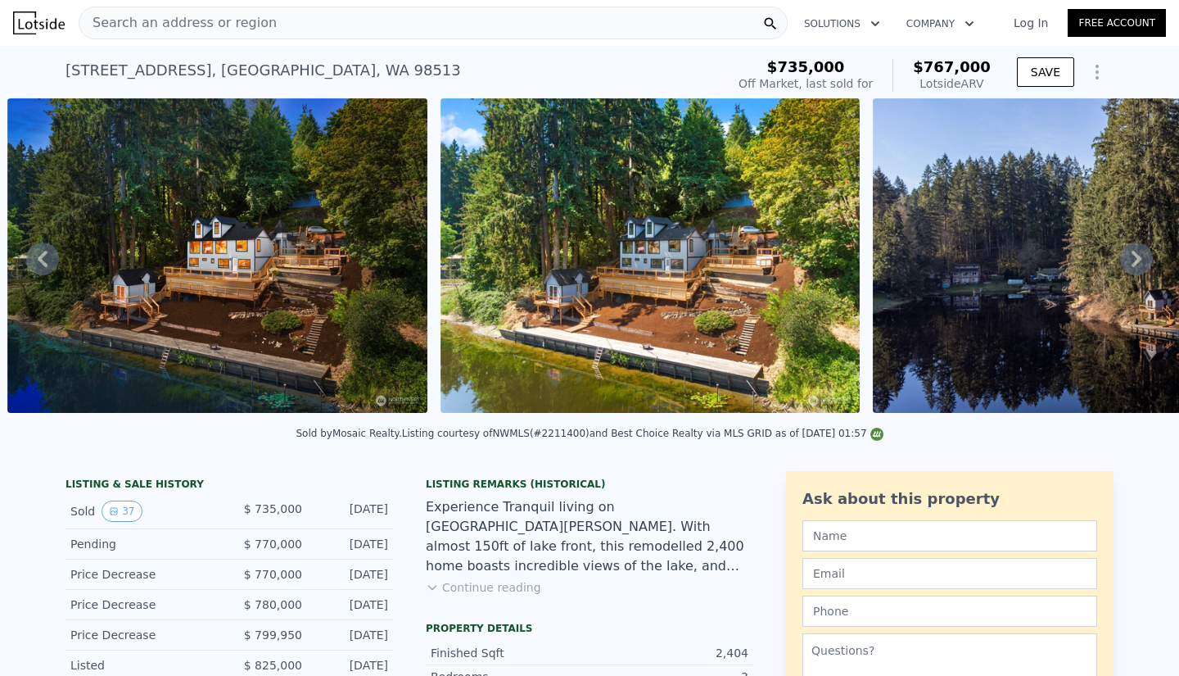
click at [269, 26] on div "Search an address or region" at bounding box center [433, 23] width 709 height 33
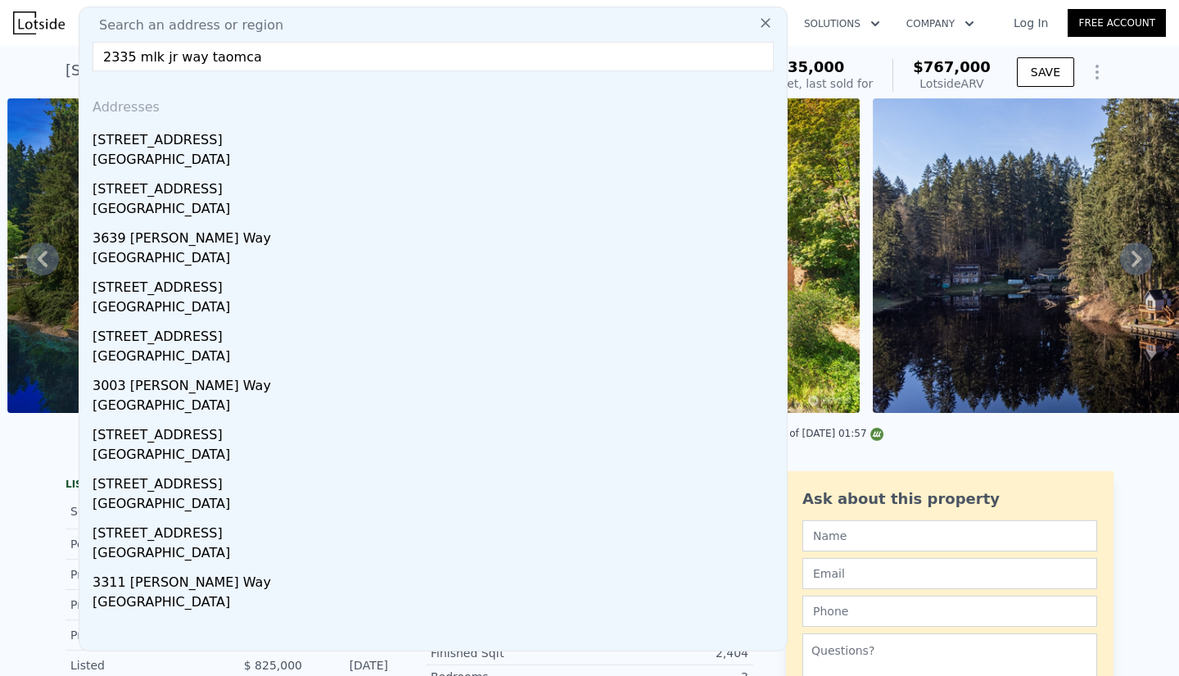
click at [208, 52] on input "2335 mlk jr way taomca" at bounding box center [433, 56] width 681 height 29
click at [268, 53] on input "2335 mlk jr way tacomca" at bounding box center [433, 56] width 681 height 29
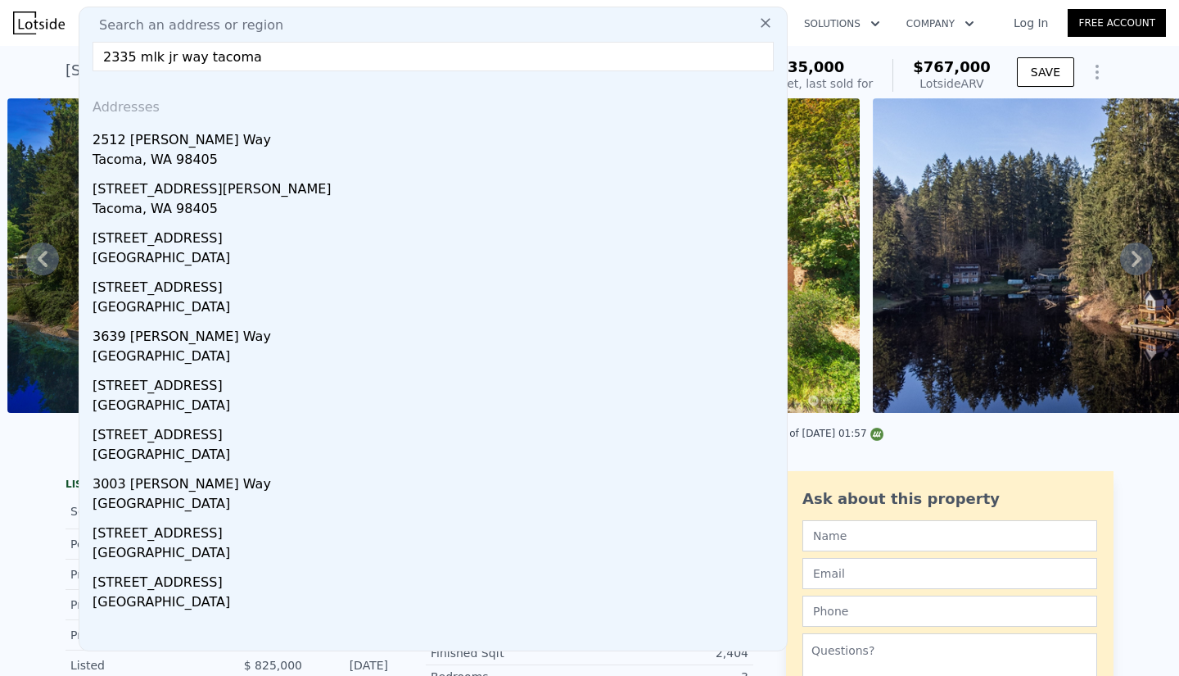
type input "2335 mlk jr way tacoma"
click at [233, 133] on div "2512 [PERSON_NAME] Way" at bounding box center [437, 137] width 688 height 26
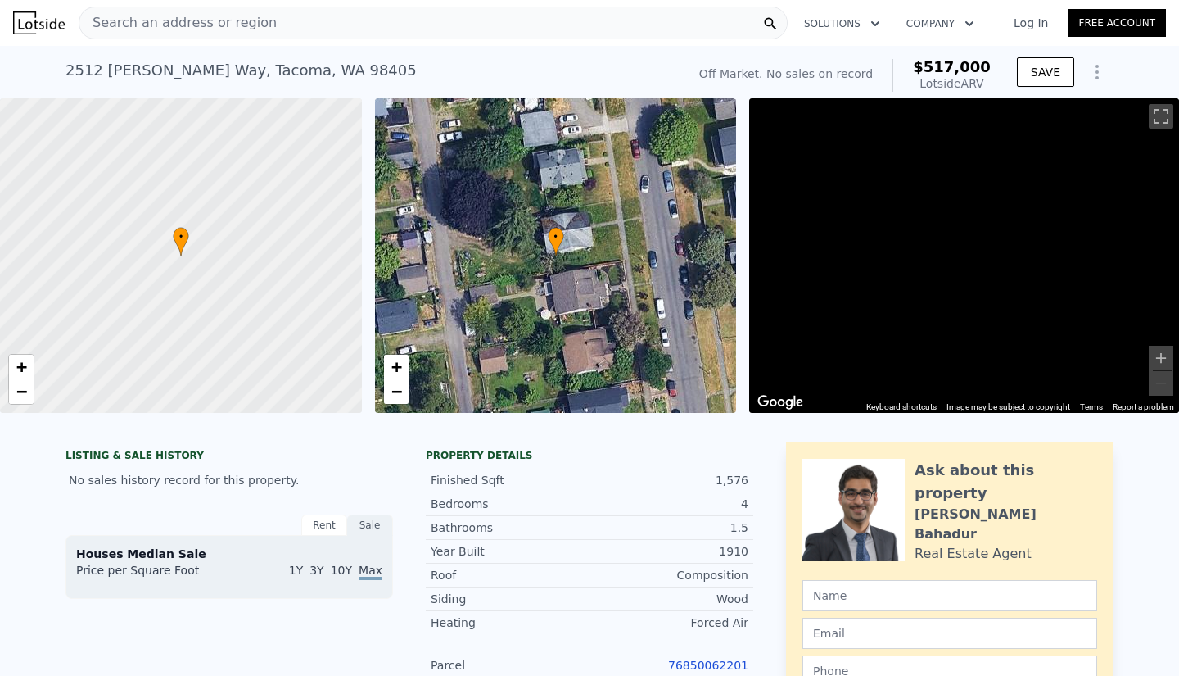
scroll to position [0, 7]
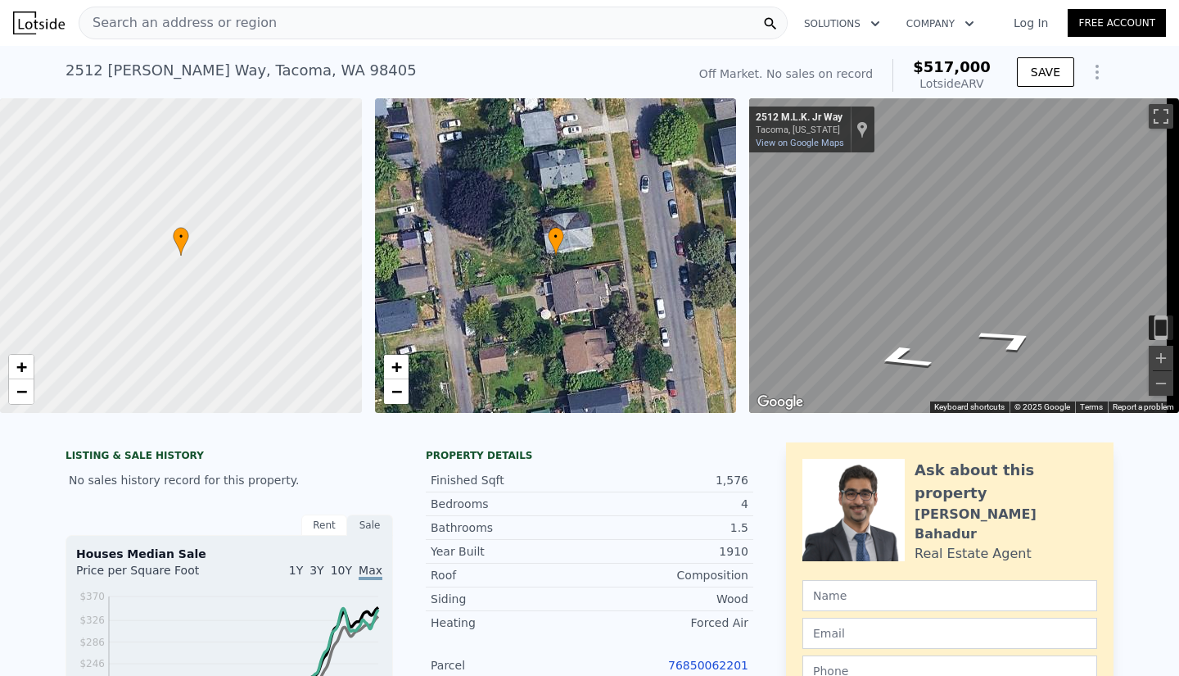
click at [300, 31] on div "Search an address or region" at bounding box center [433, 23] width 709 height 33
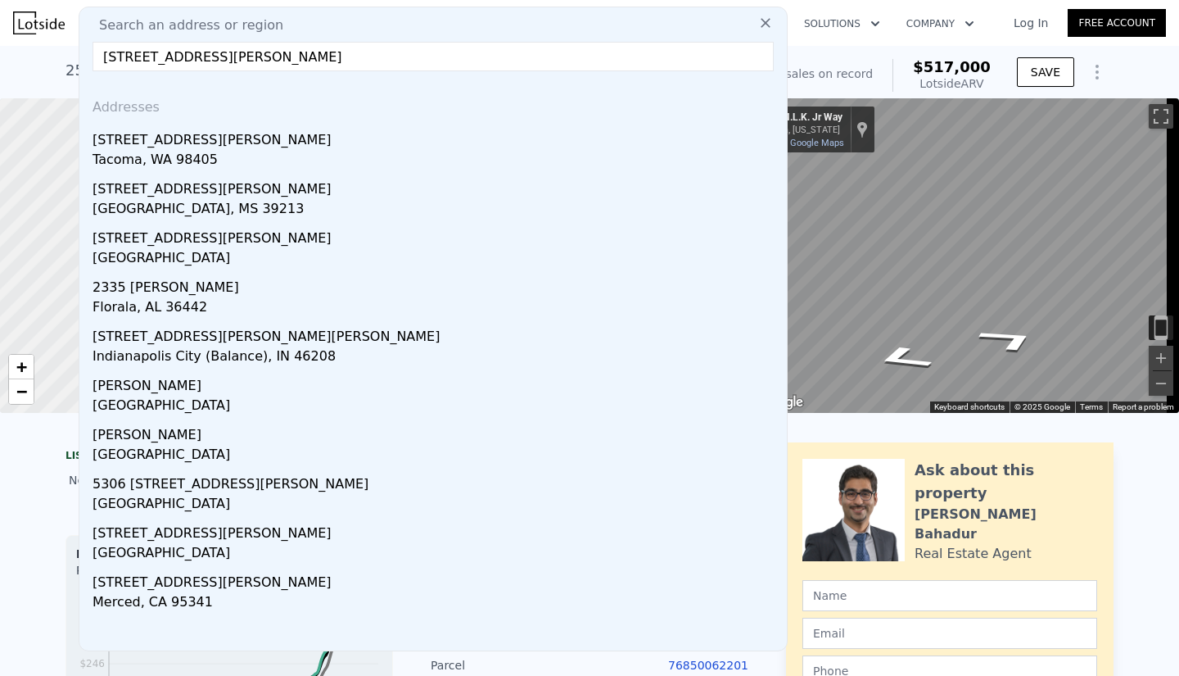
type input "[STREET_ADDRESS][PERSON_NAME]"
click at [246, 133] on div "[STREET_ADDRESS][PERSON_NAME]" at bounding box center [437, 137] width 688 height 26
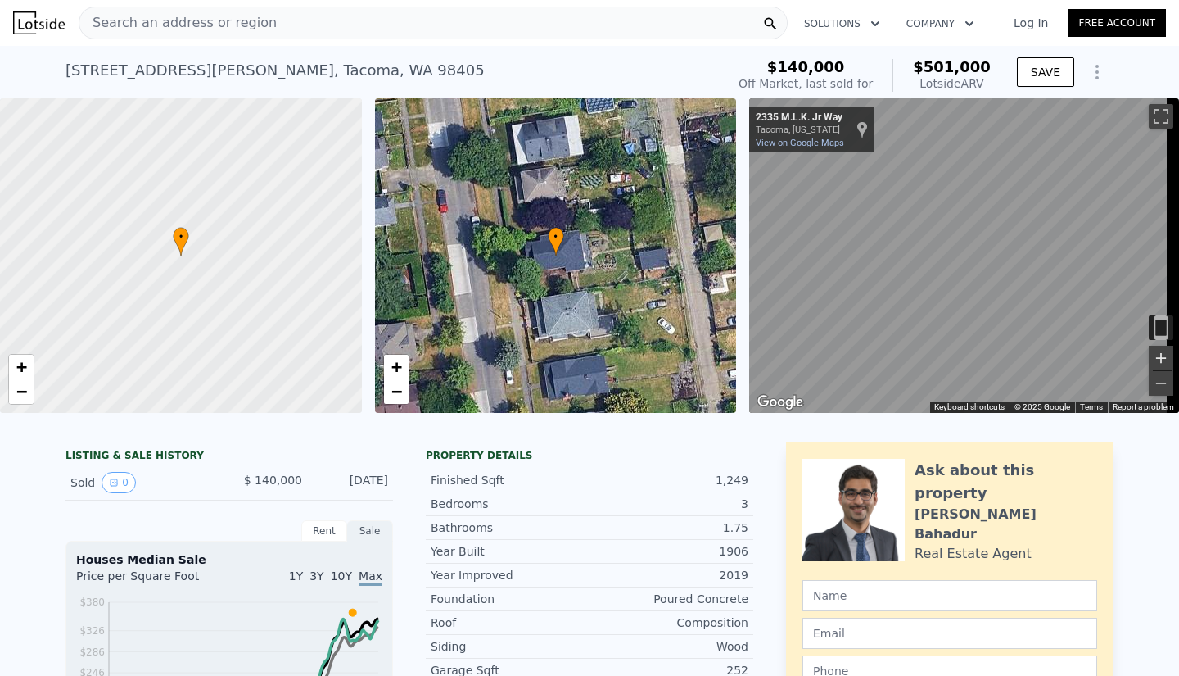
click at [784, 352] on button "Zoom in" at bounding box center [1161, 358] width 25 height 25
click at [784, 230] on div "Search an address or region Solutions Company Open main menu Log In Free Accoun…" at bounding box center [589, 338] width 1179 height 676
click at [784, 379] on button "Zoom out" at bounding box center [1161, 383] width 25 height 25
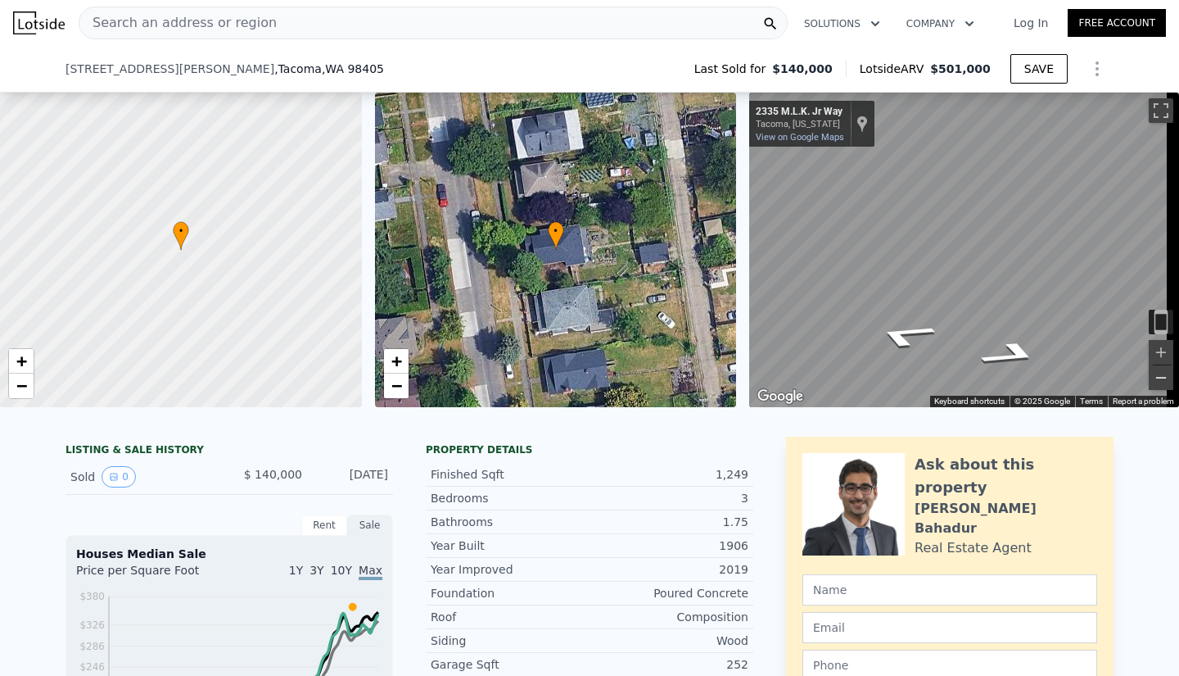
scroll to position [281, 0]
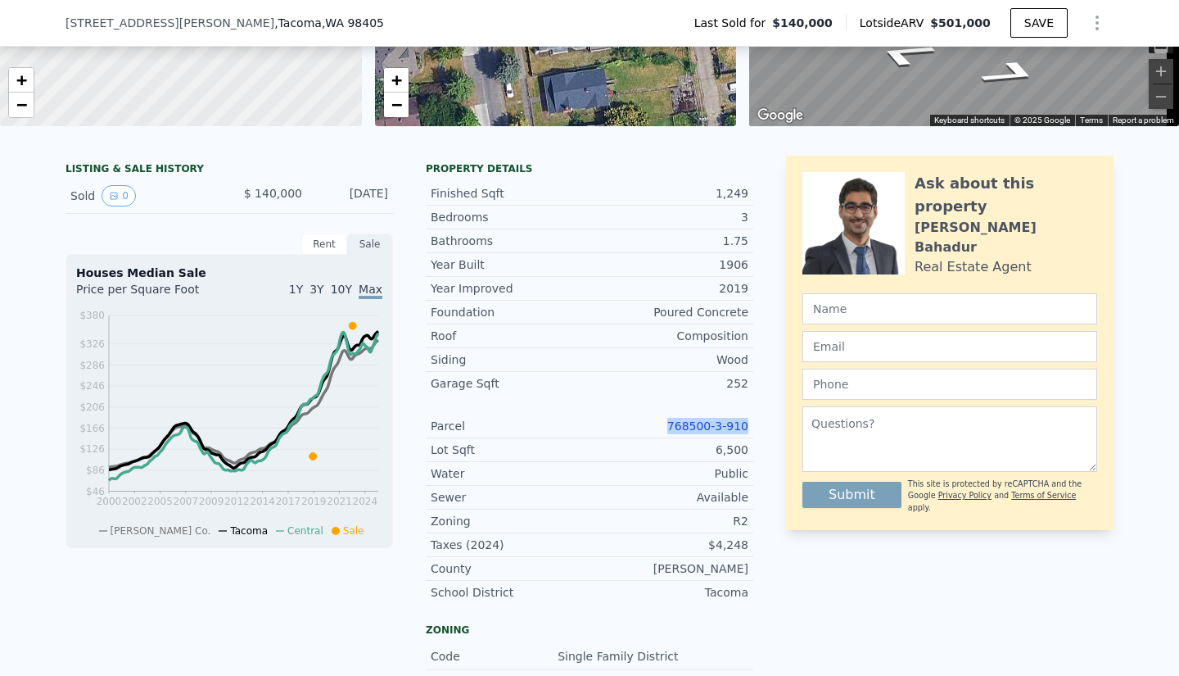
drag, startPoint x: 640, startPoint y: 430, endPoint x: 742, endPoint y: 436, distance: 101.7
click at [742, 434] on div "768500-3-910" at bounding box center [669, 426] width 159 height 16
copy link "768500-3-910"
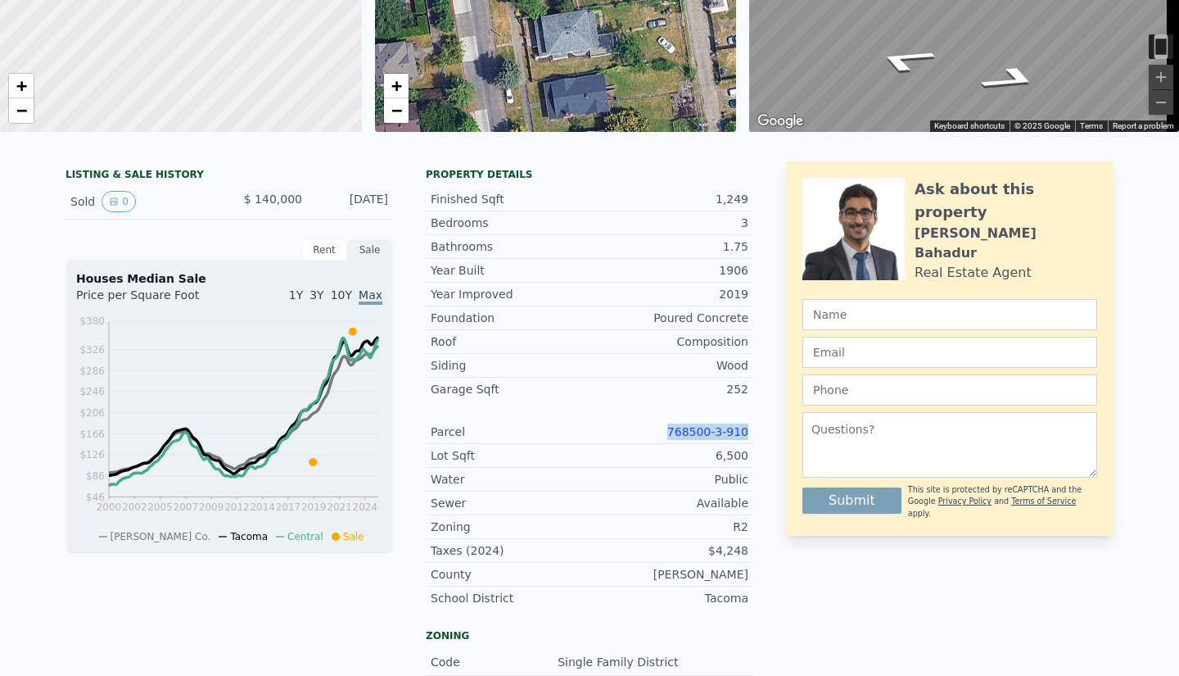
scroll to position [6, 0]
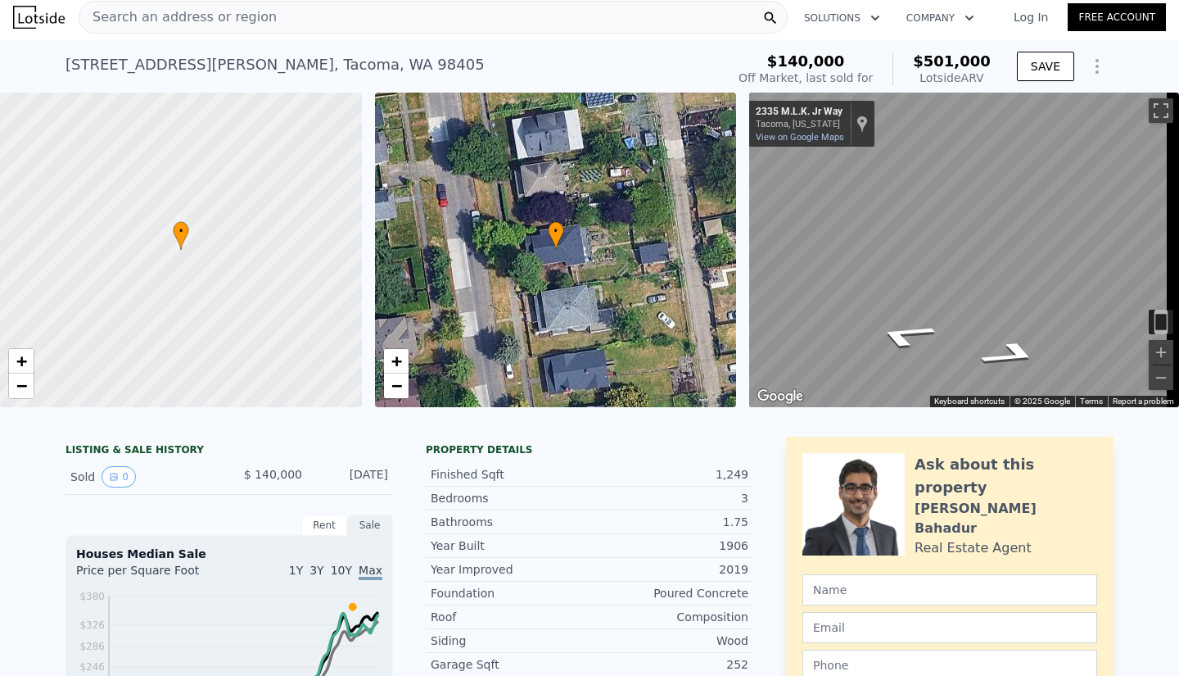
click at [251, 15] on span "Search an address or region" at bounding box center [177, 17] width 197 height 20
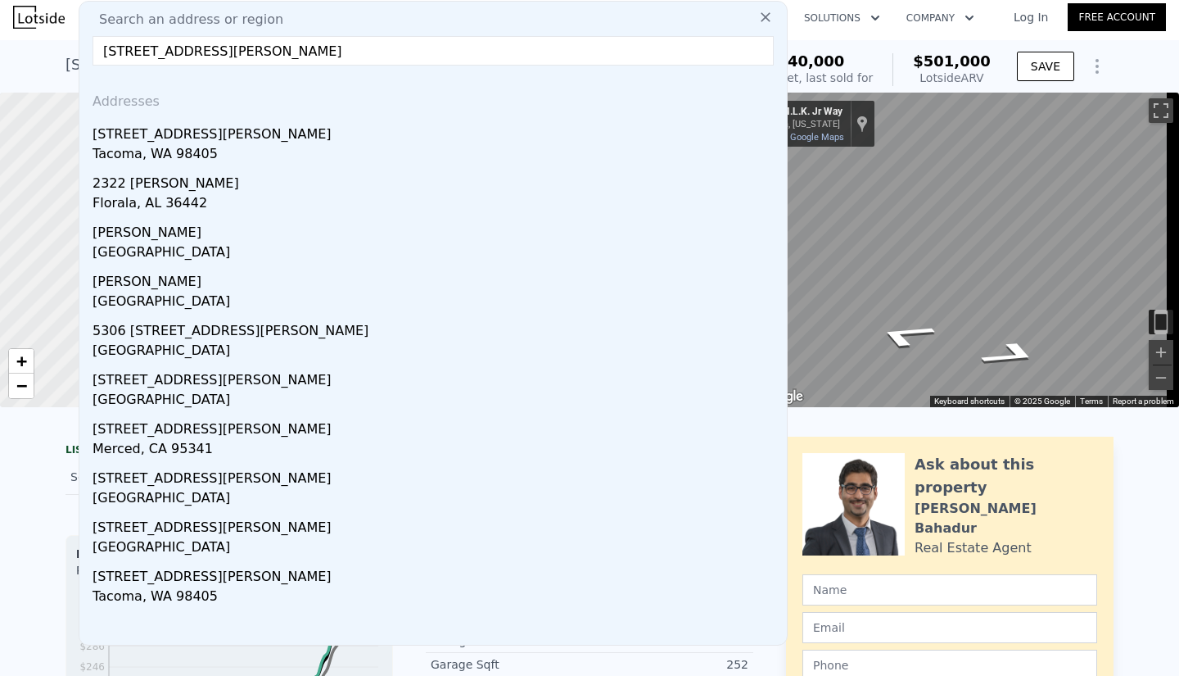
type input "[STREET_ADDRESS][PERSON_NAME]"
click at [282, 131] on div "[STREET_ADDRESS][PERSON_NAME]" at bounding box center [437, 131] width 688 height 26
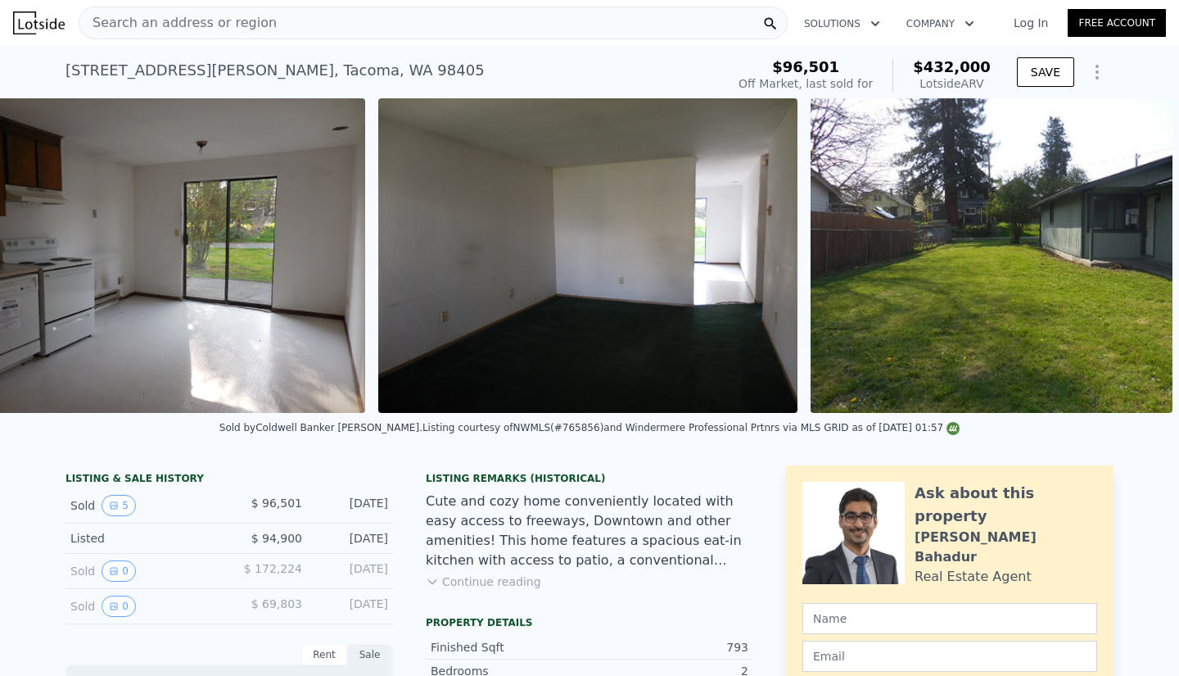
scroll to position [0, 1687]
click at [784, 62] on icon "Show Options" at bounding box center [1097, 72] width 20 height 20
click at [784, 118] on div "Edit Structure" at bounding box center [1021, 114] width 183 height 33
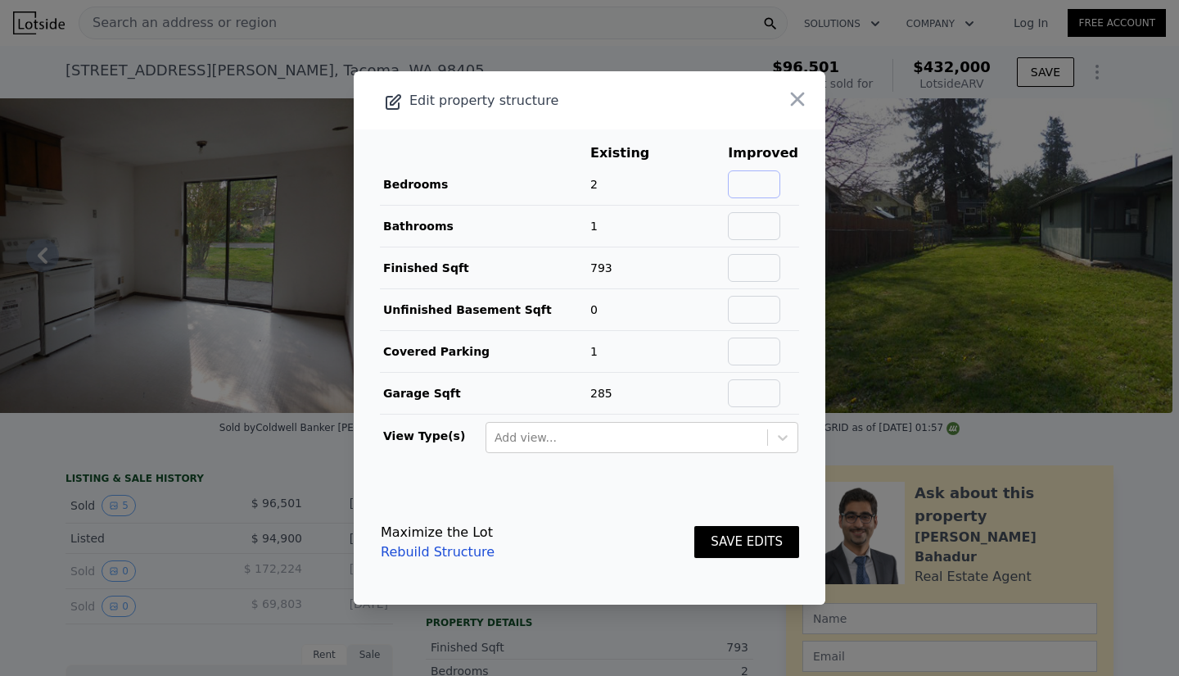
click at [775, 186] on input "text" at bounding box center [754, 184] width 52 height 28
type input "4"
click at [763, 216] on input "text" at bounding box center [754, 226] width 52 height 28
type input "2"
click at [754, 271] on input "text" at bounding box center [754, 268] width 52 height 28
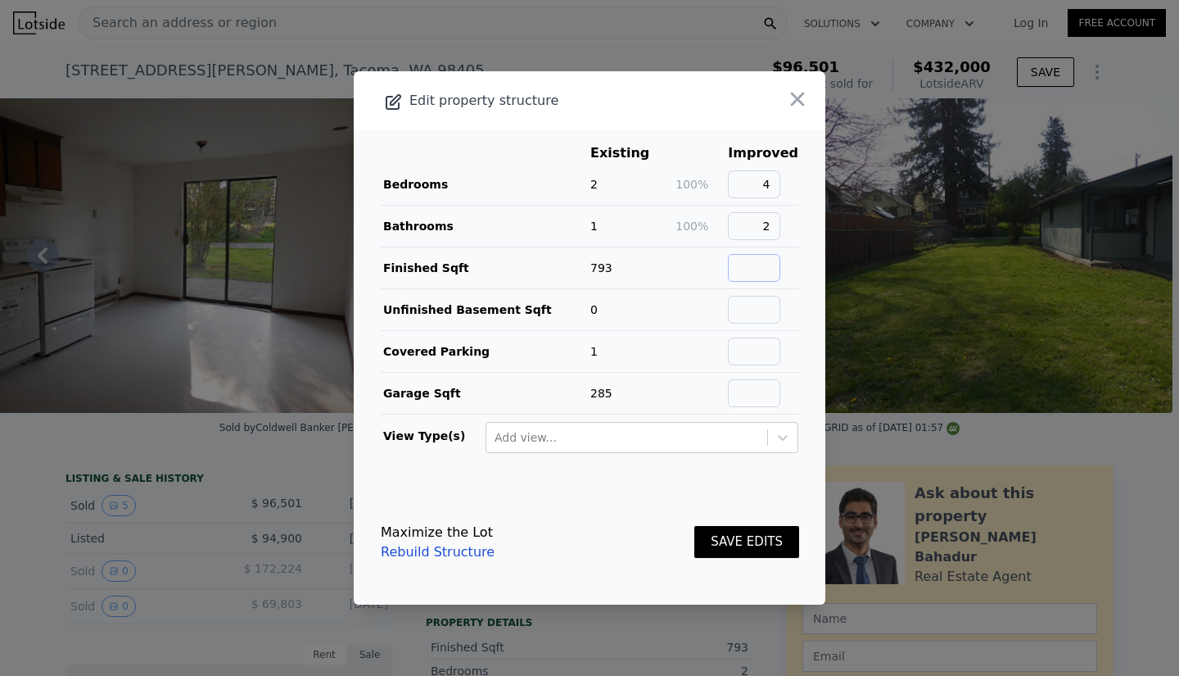
type input "2800"
click at [750, 389] on input "text" at bounding box center [754, 393] width 52 height 28
type input "450"
click at [757, 353] on input "text" at bounding box center [754, 351] width 52 height 28
type input "3"
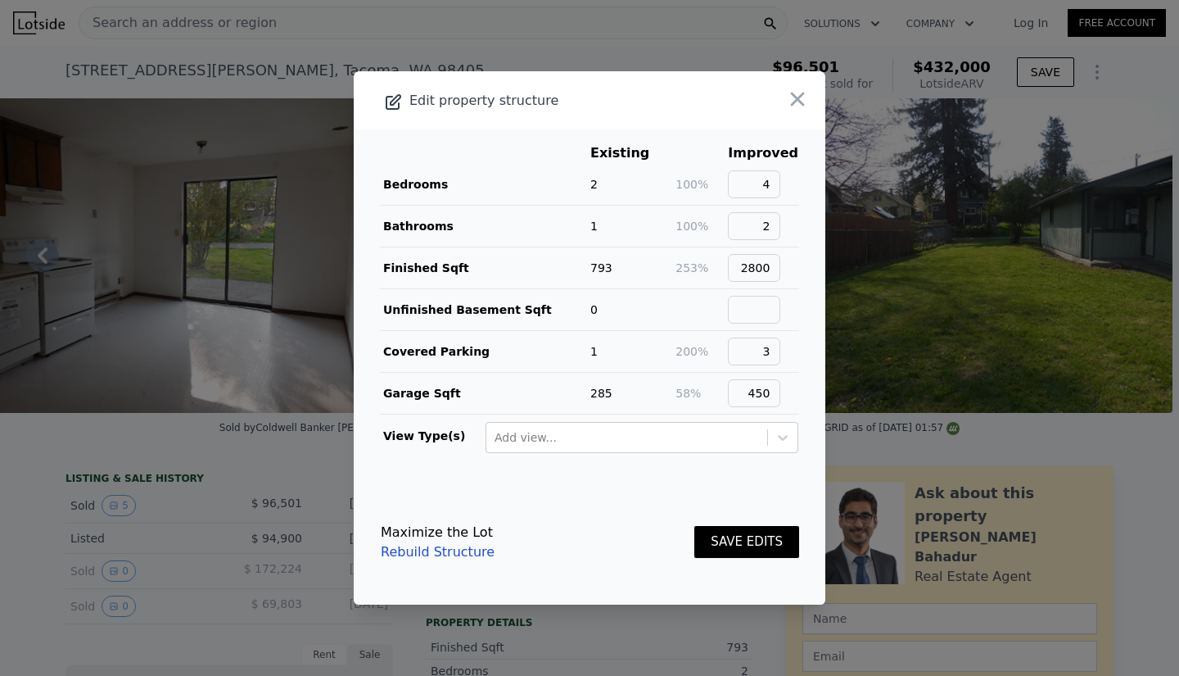
click at [721, 532] on button "SAVE EDITS" at bounding box center [746, 542] width 105 height 32
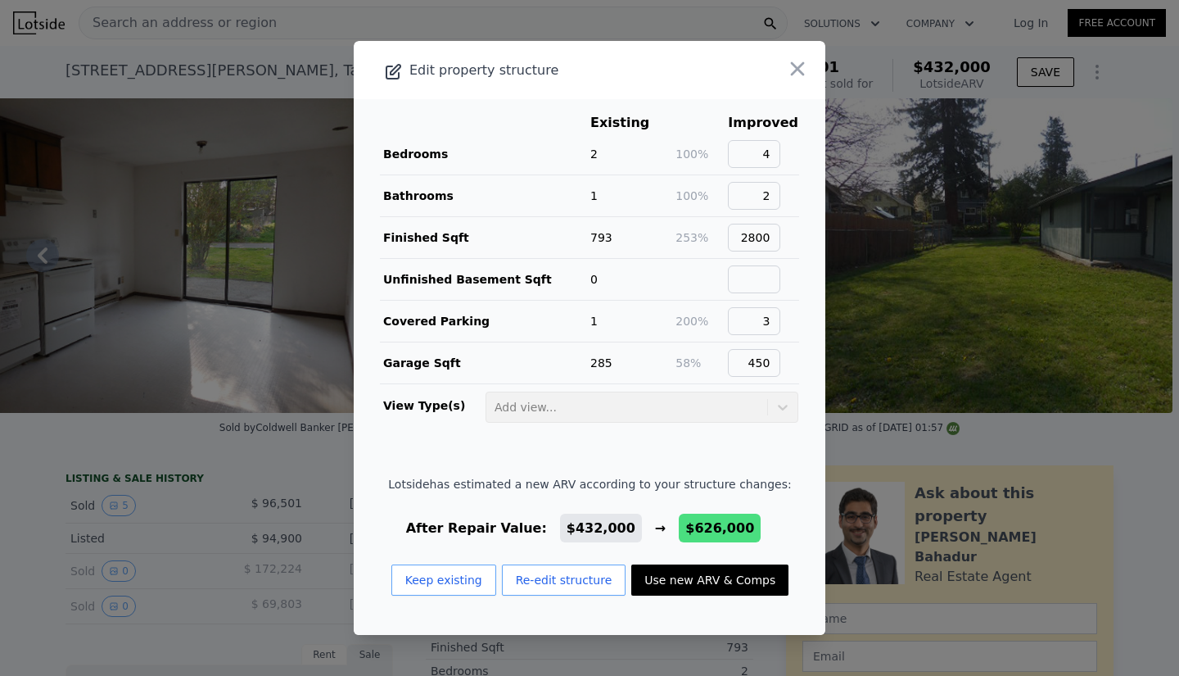
click at [784, 70] on icon "button" at bounding box center [798, 69] width 14 height 14
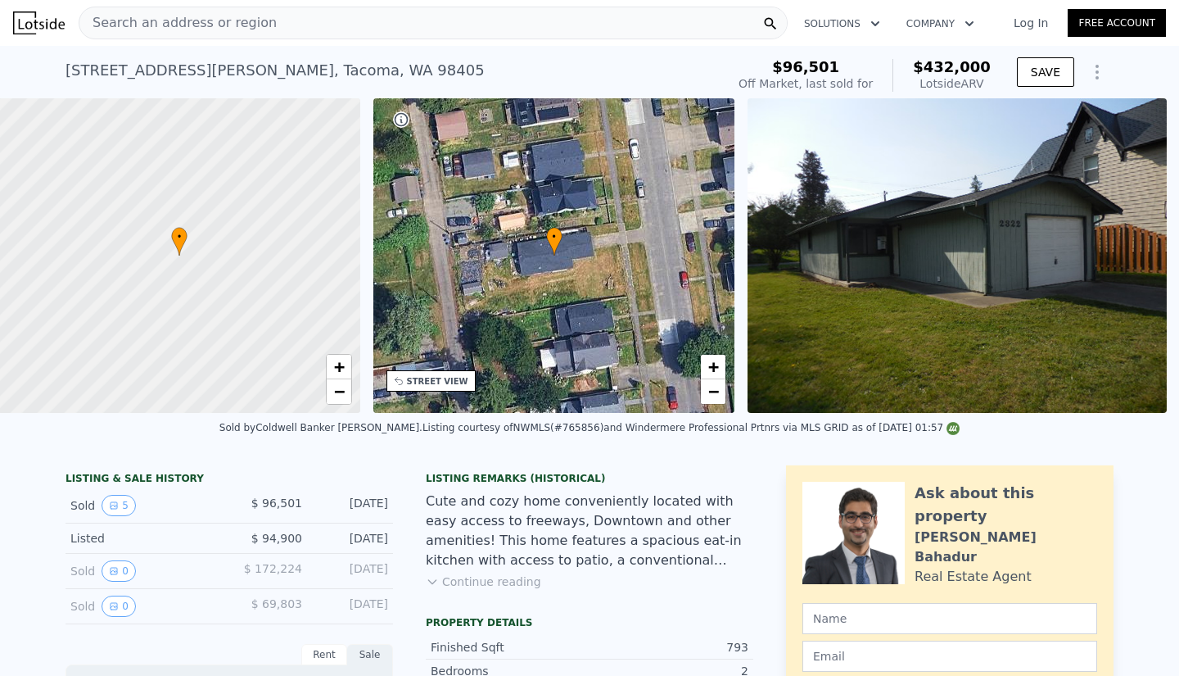
scroll to position [0, 7]
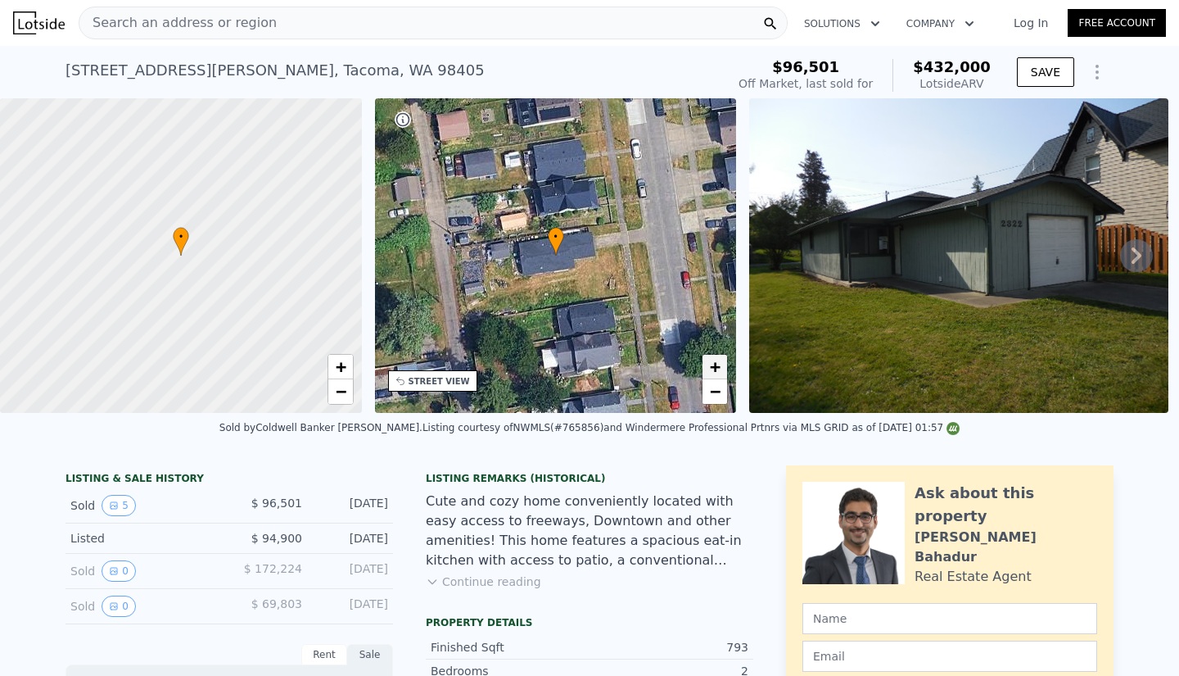
click at [721, 363] on link "+" at bounding box center [715, 367] width 25 height 25
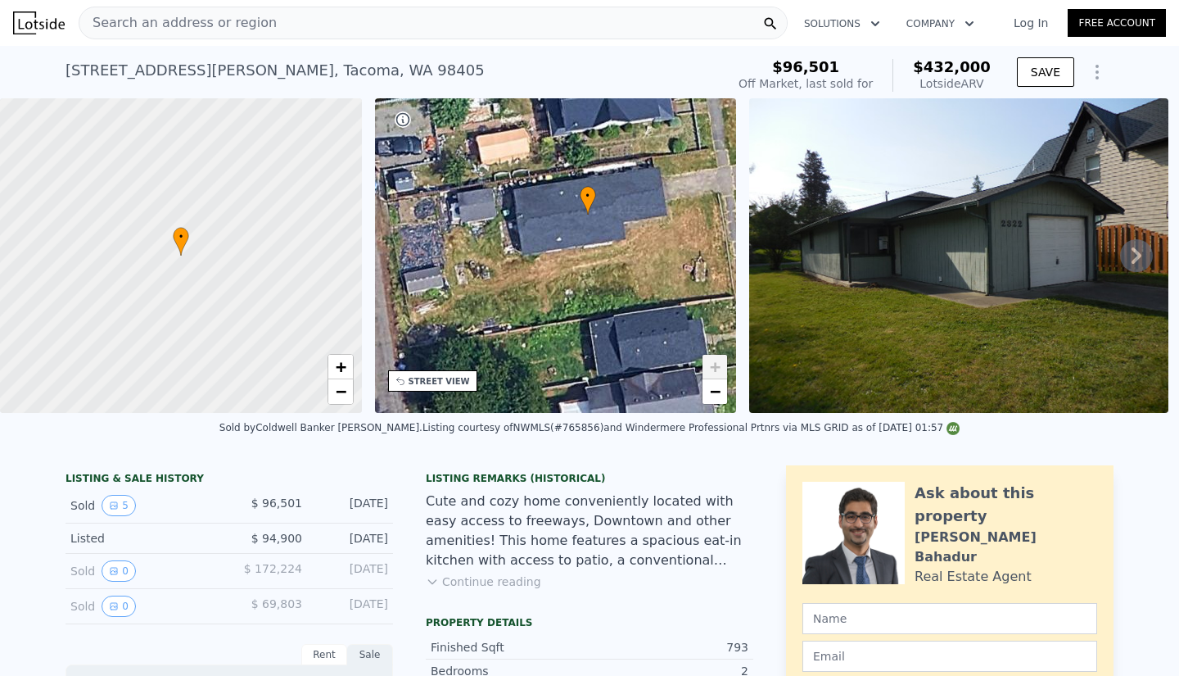
drag, startPoint x: 526, startPoint y: 296, endPoint x: 558, endPoint y: 255, distance: 51.9
click at [558, 255] on div "• + −" at bounding box center [556, 255] width 362 height 314
click at [705, 388] on link "−" at bounding box center [715, 391] width 25 height 25
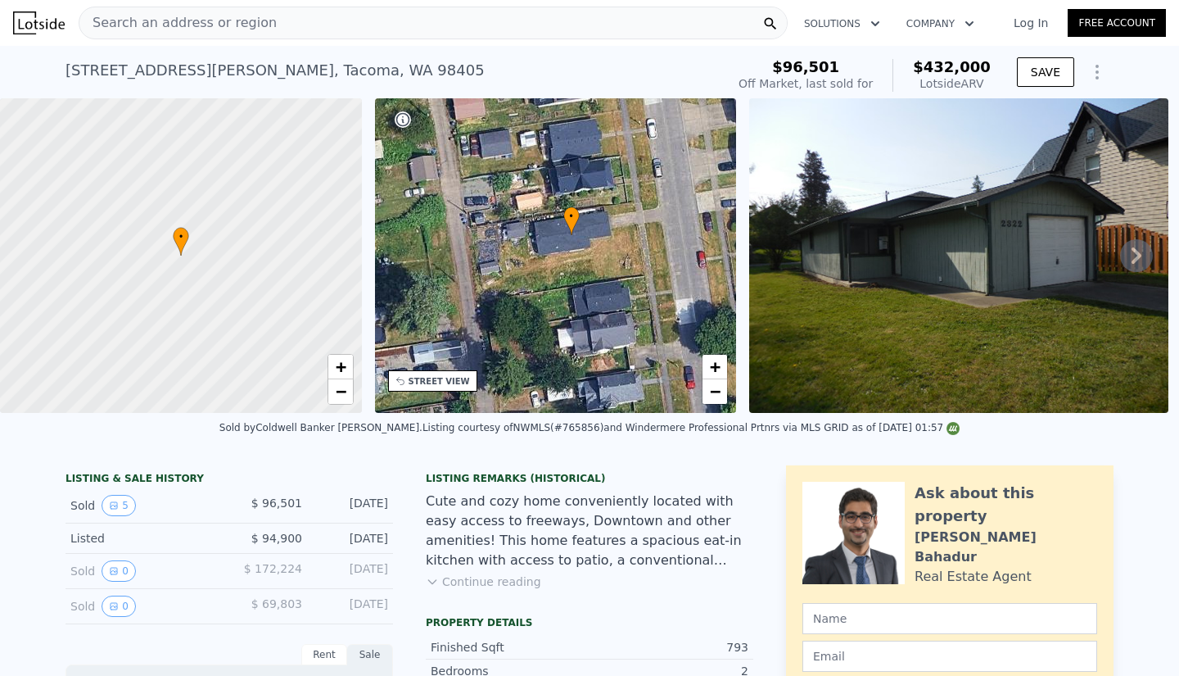
click at [676, 229] on div "• + −" at bounding box center [556, 255] width 362 height 314
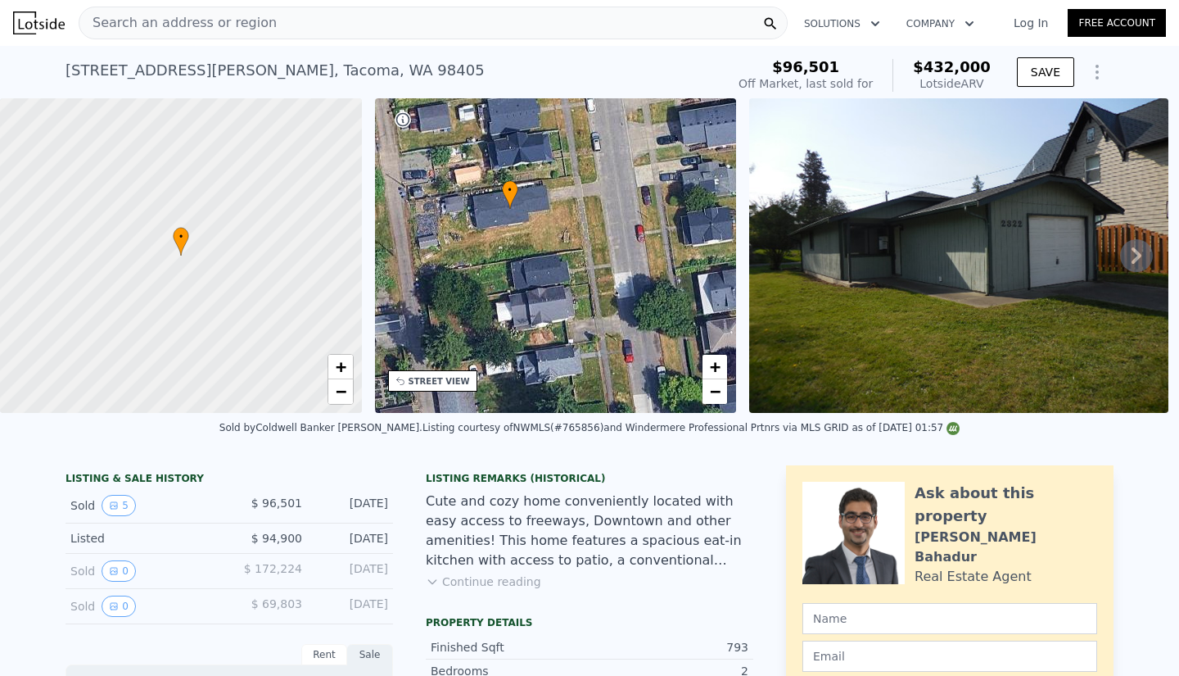
drag, startPoint x: 676, startPoint y: 229, endPoint x: 616, endPoint y: 203, distance: 65.3
click at [616, 203] on div "• + −" at bounding box center [556, 255] width 362 height 314
